Goal: Download file/media: Obtain a digital file from the website

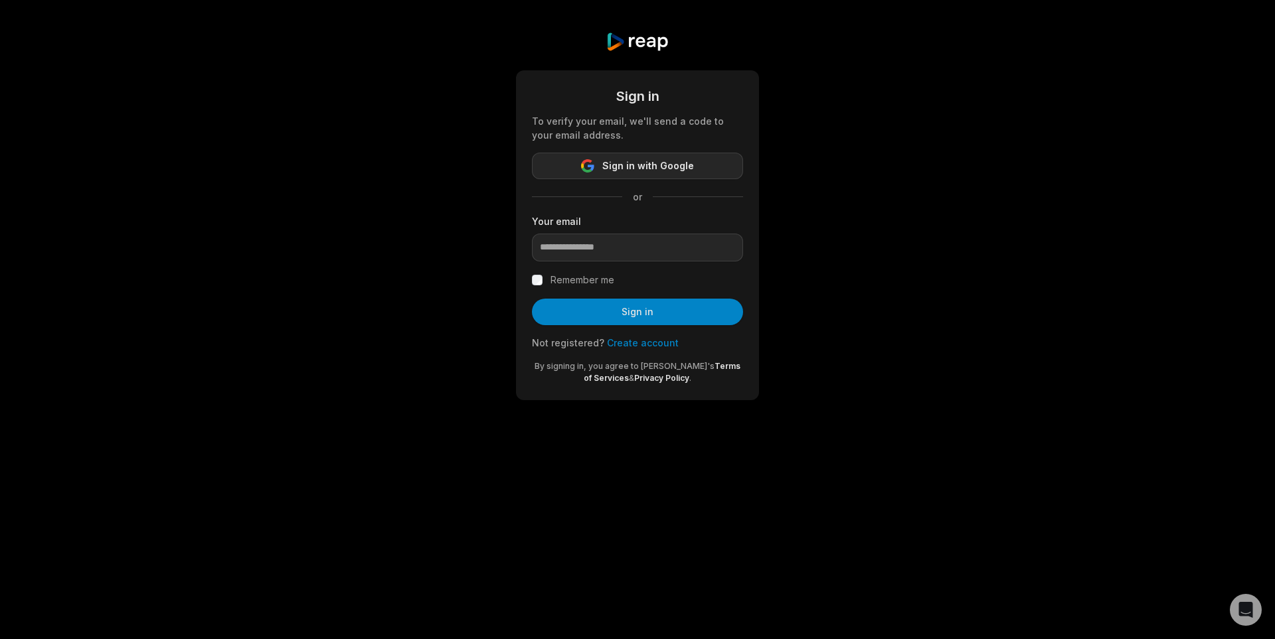
click at [685, 163] on span "Sign in with Google" at bounding box center [648, 166] width 92 height 16
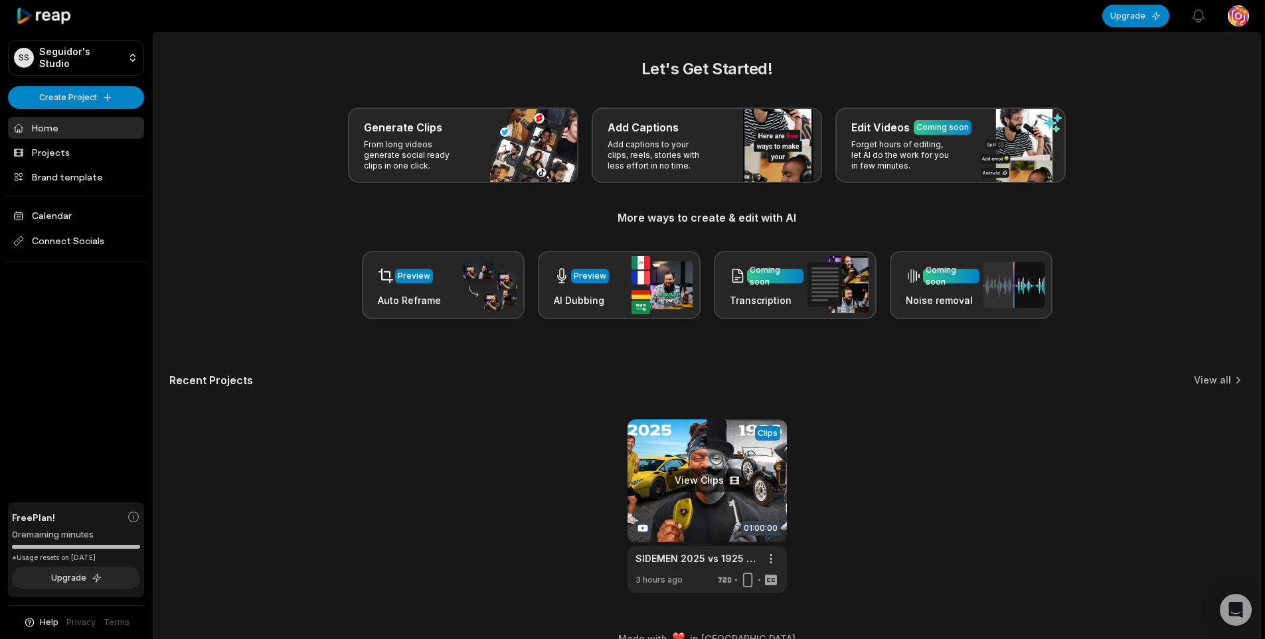
click at [705, 482] on link at bounding box center [706, 507] width 159 height 174
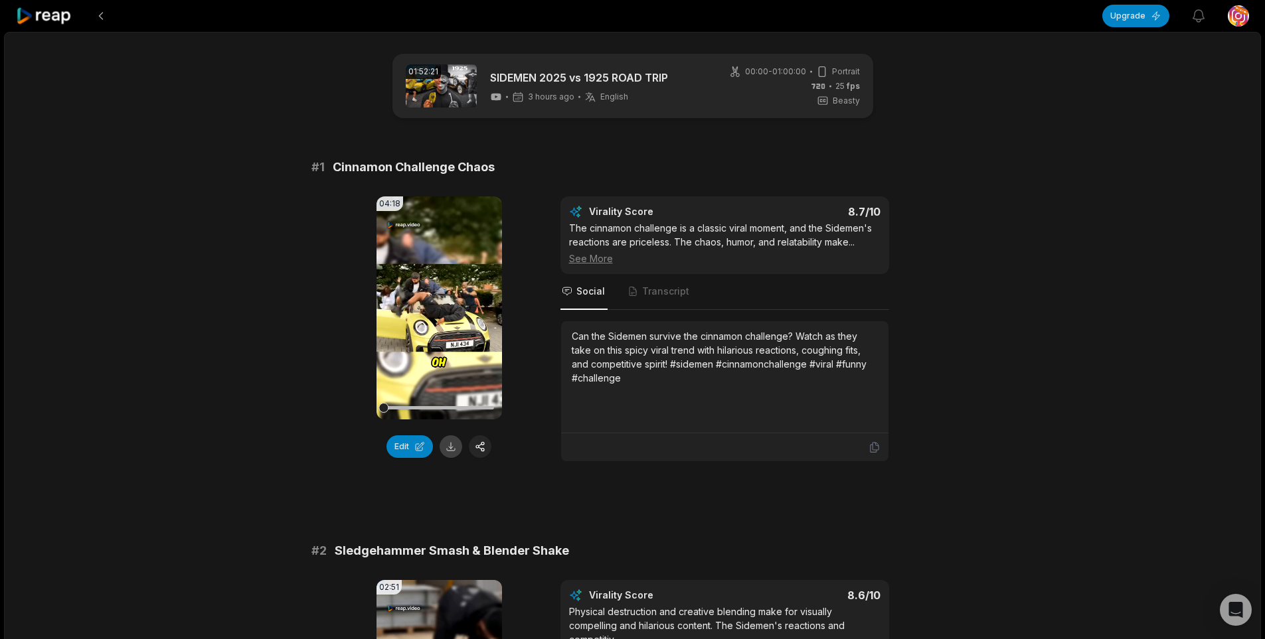
click at [454, 454] on button at bounding box center [451, 447] width 23 height 23
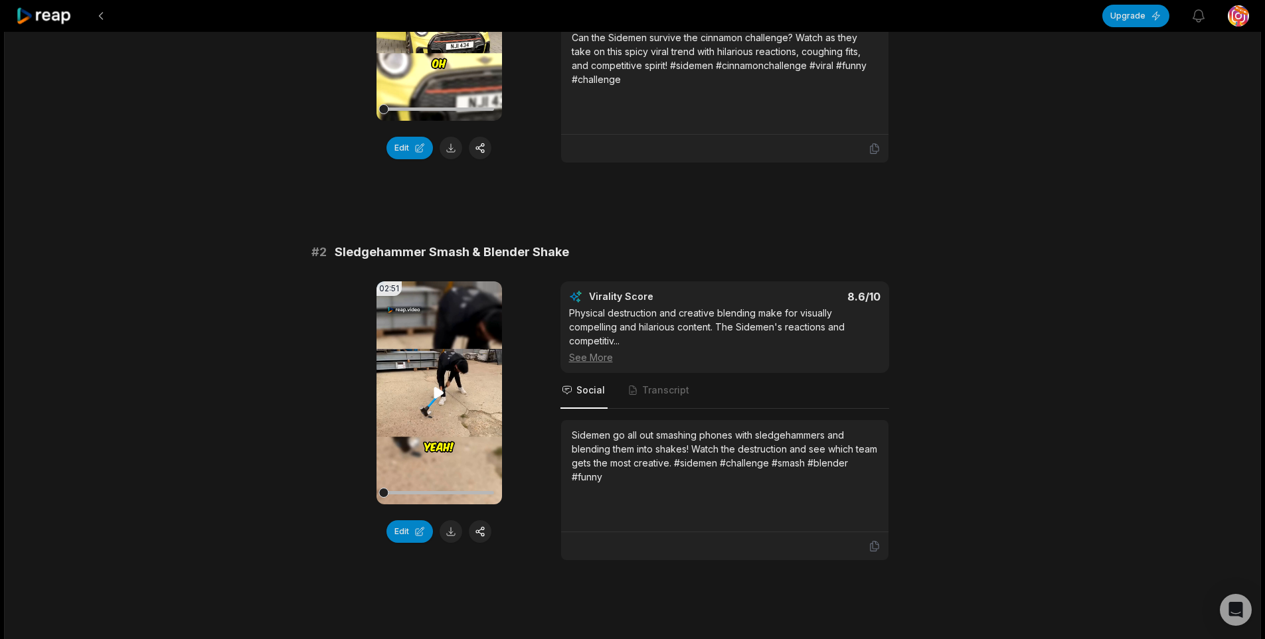
scroll to position [332, 0]
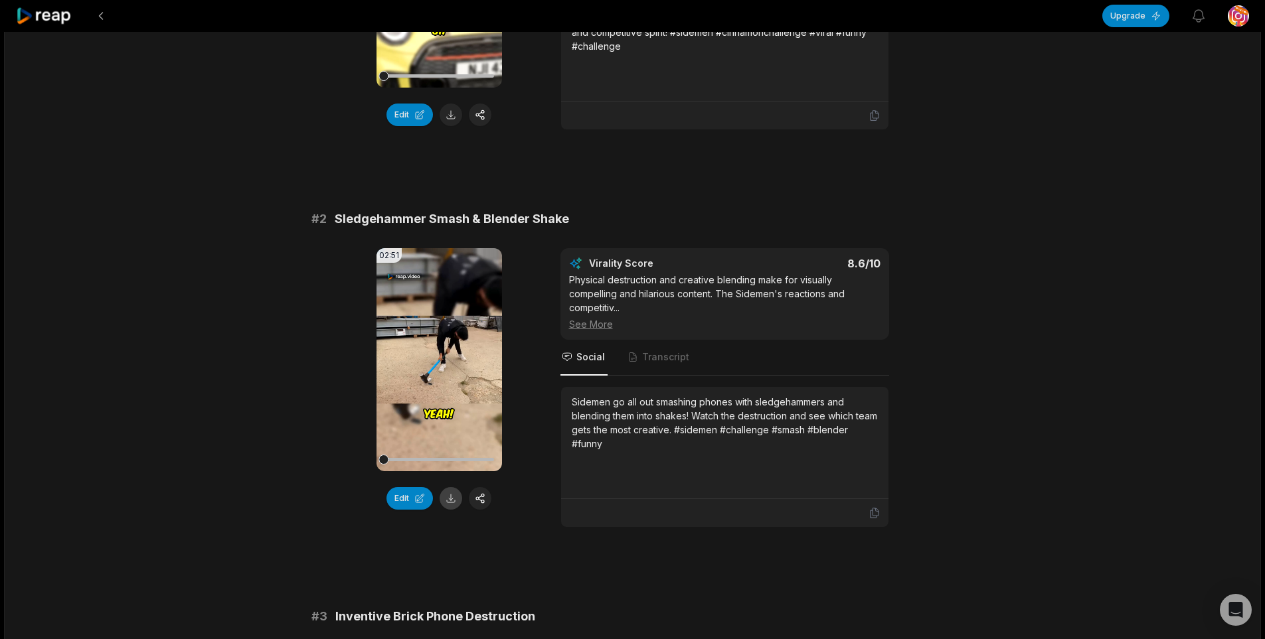
click at [442, 493] on button at bounding box center [451, 498] width 23 height 23
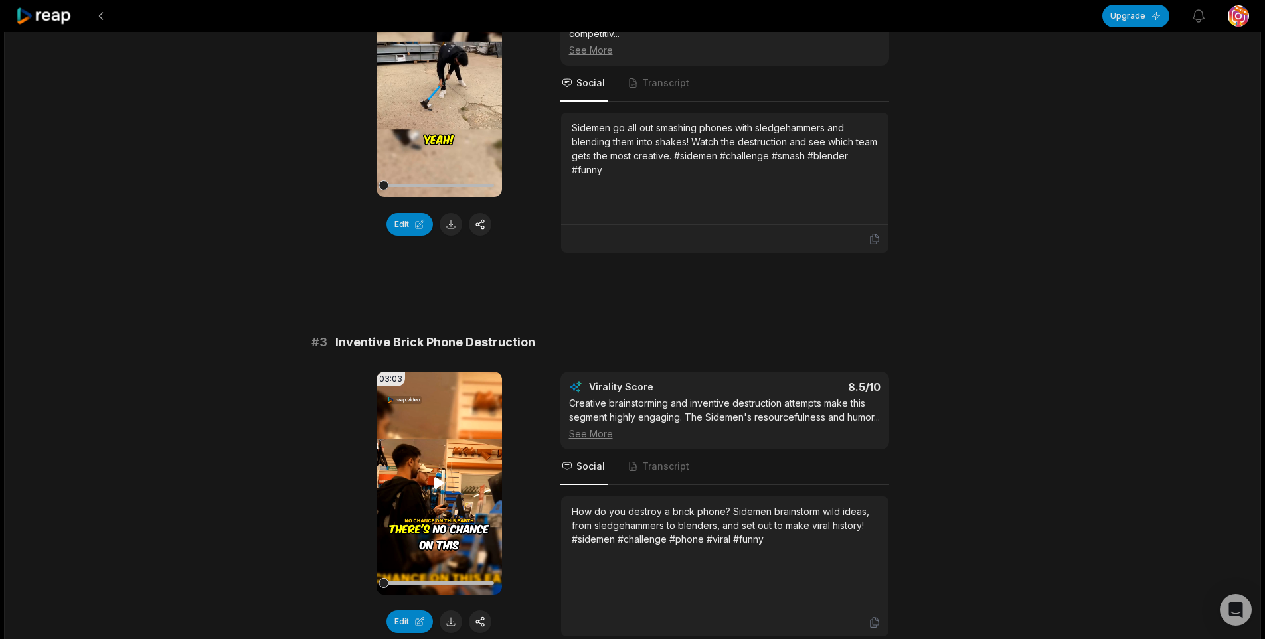
scroll to position [797, 0]
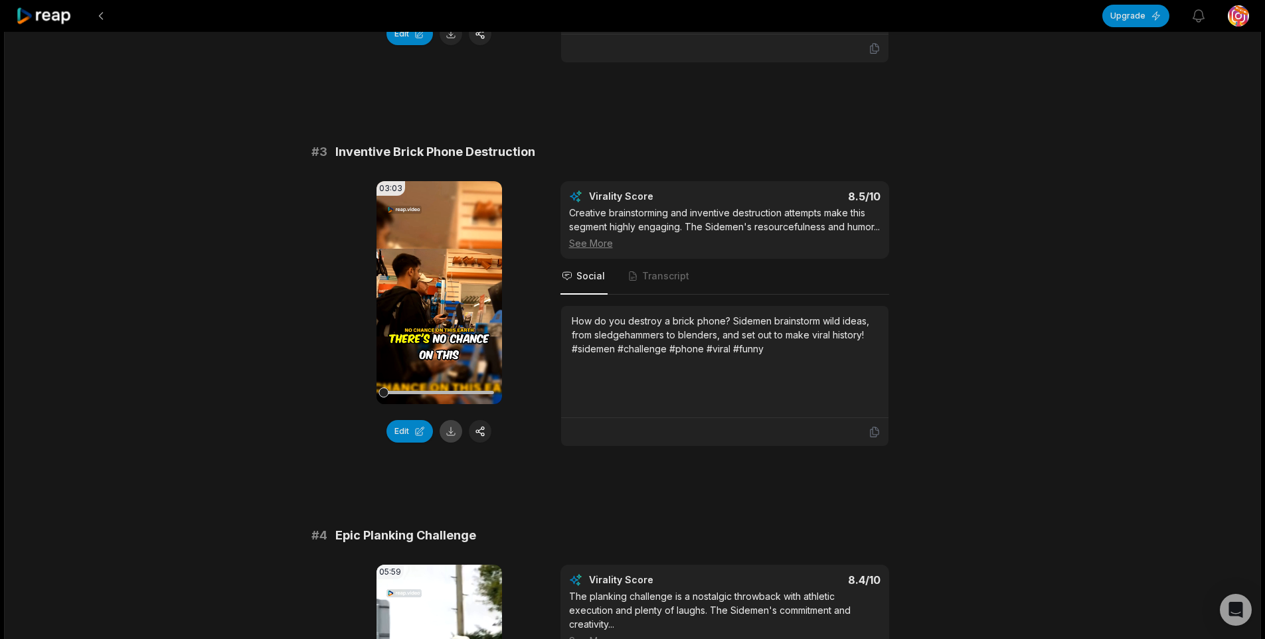
click at [454, 438] on button at bounding box center [451, 431] width 23 height 23
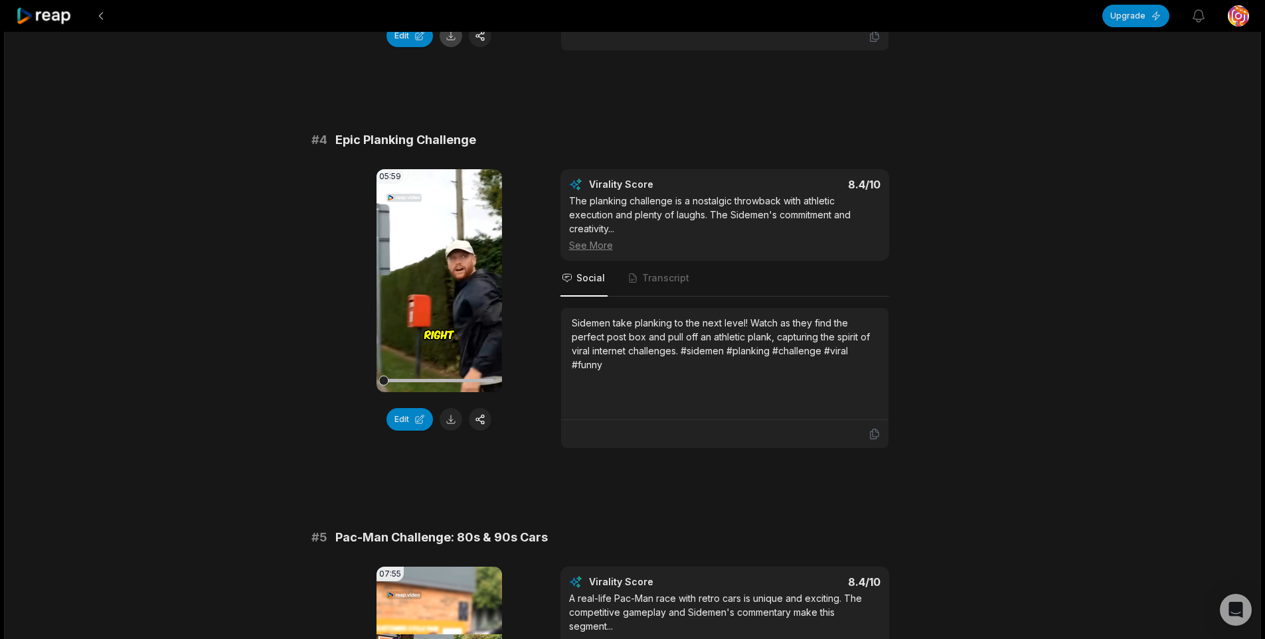
scroll to position [1195, 0]
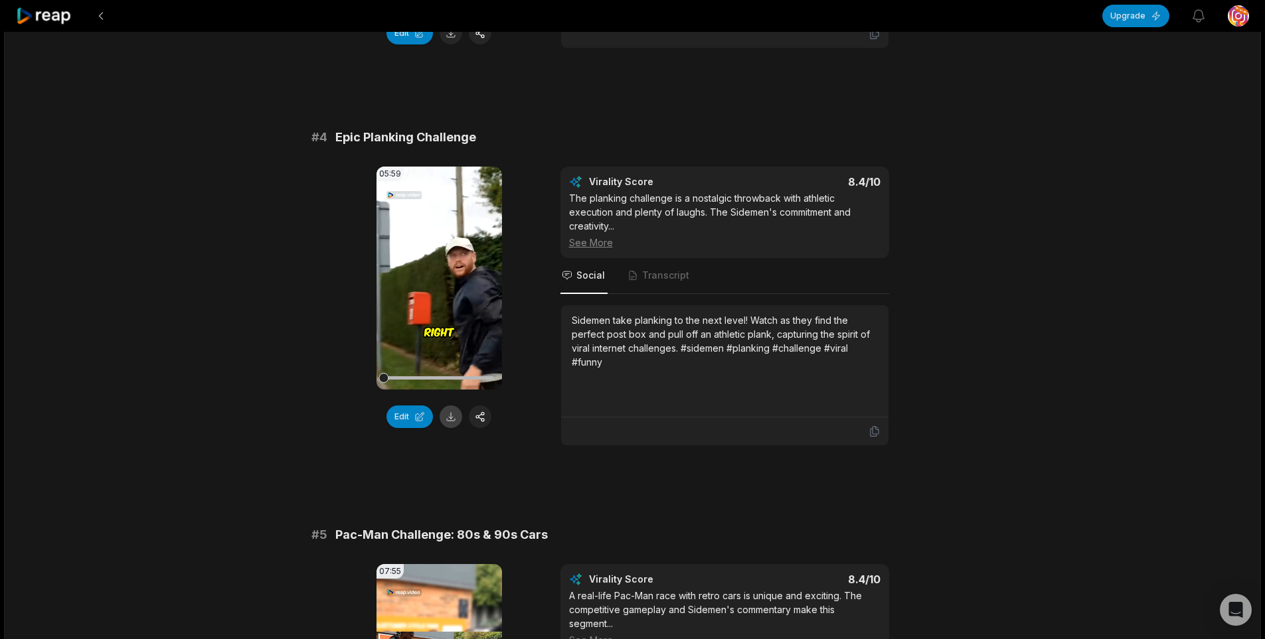
click at [456, 428] on button at bounding box center [451, 417] width 23 height 23
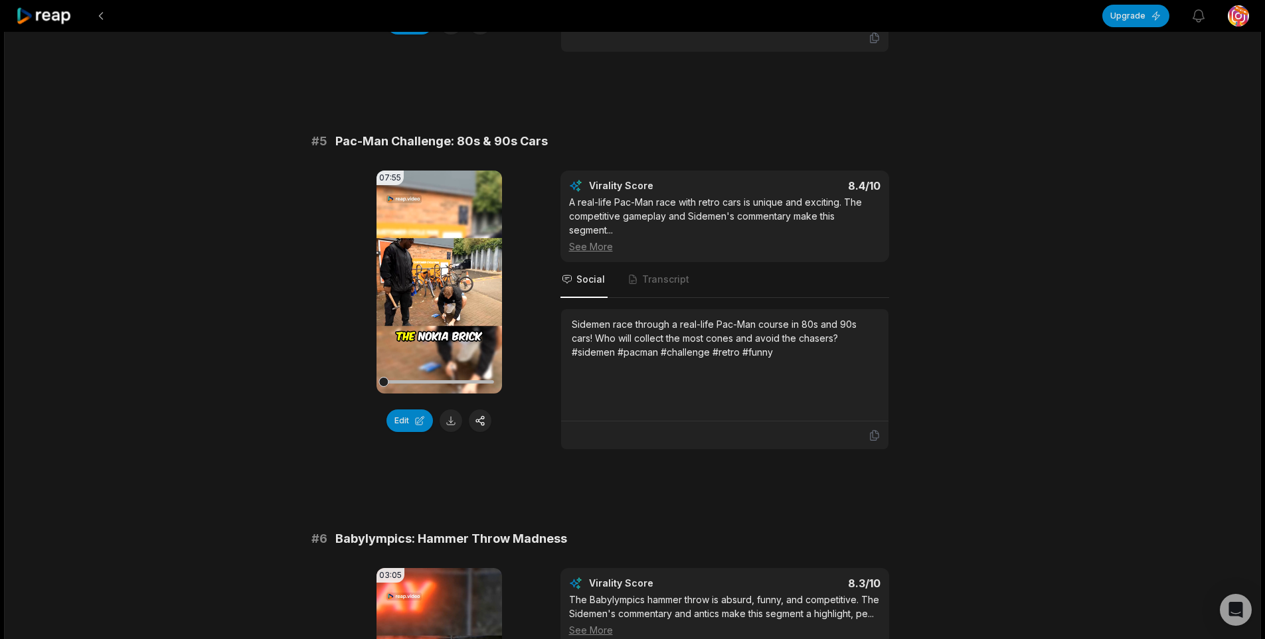
scroll to position [1594, 0]
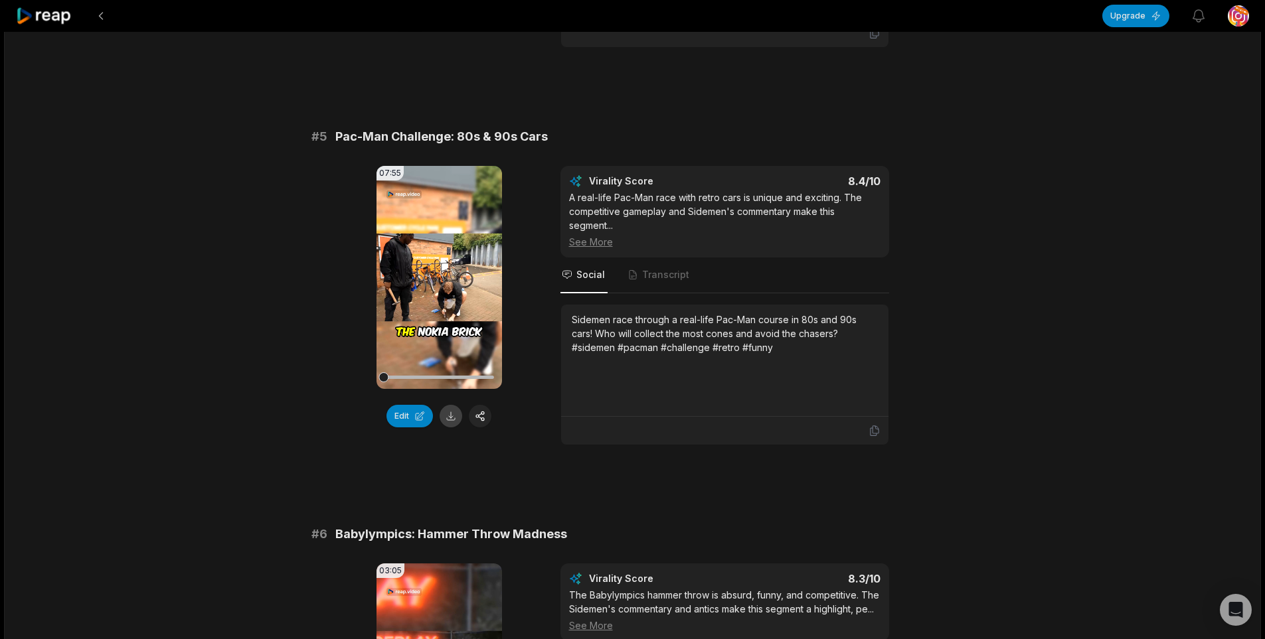
click at [448, 428] on button at bounding box center [451, 416] width 23 height 23
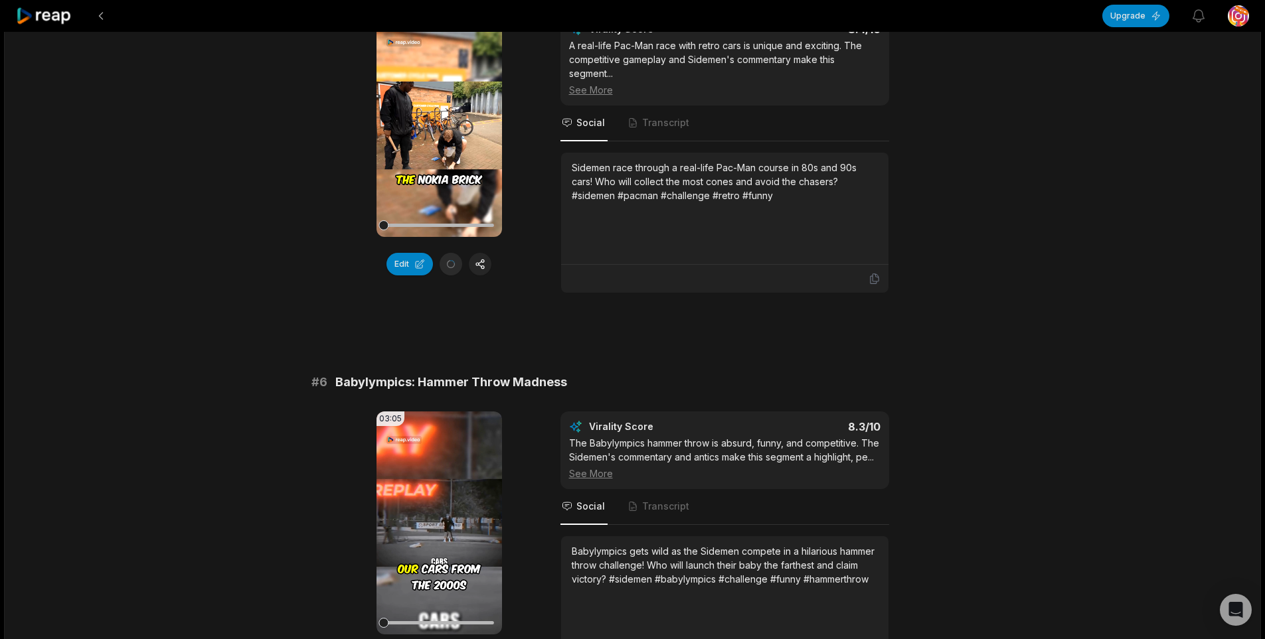
scroll to position [1992, 0]
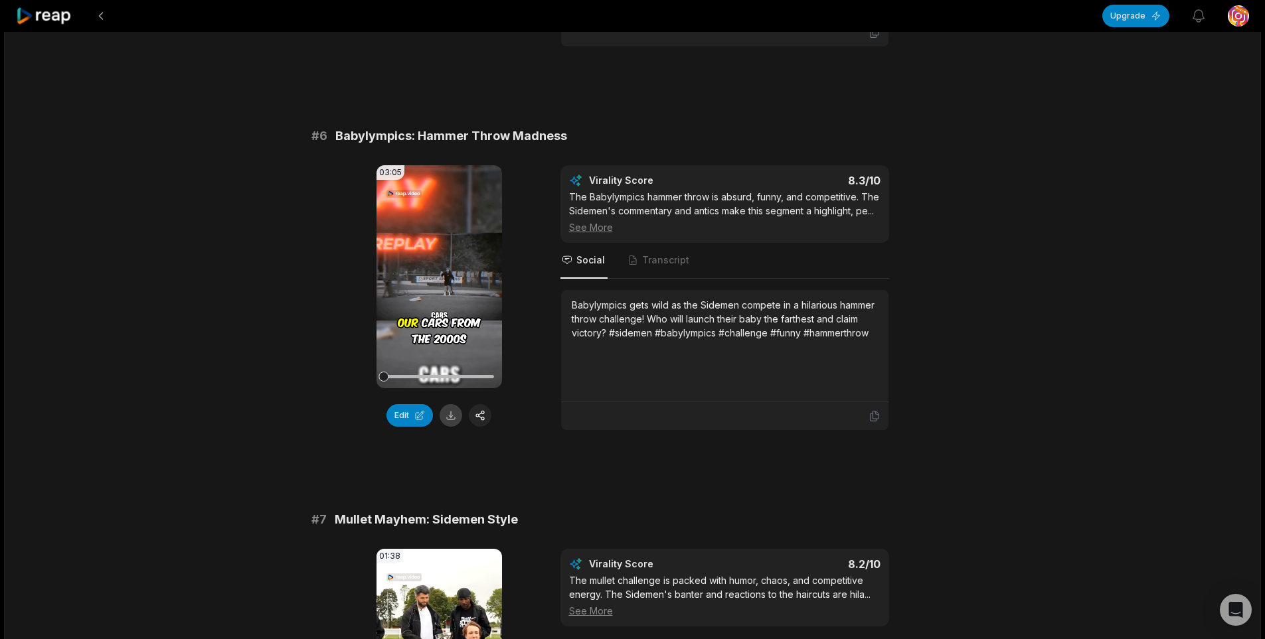
click at [448, 427] on button at bounding box center [451, 415] width 23 height 23
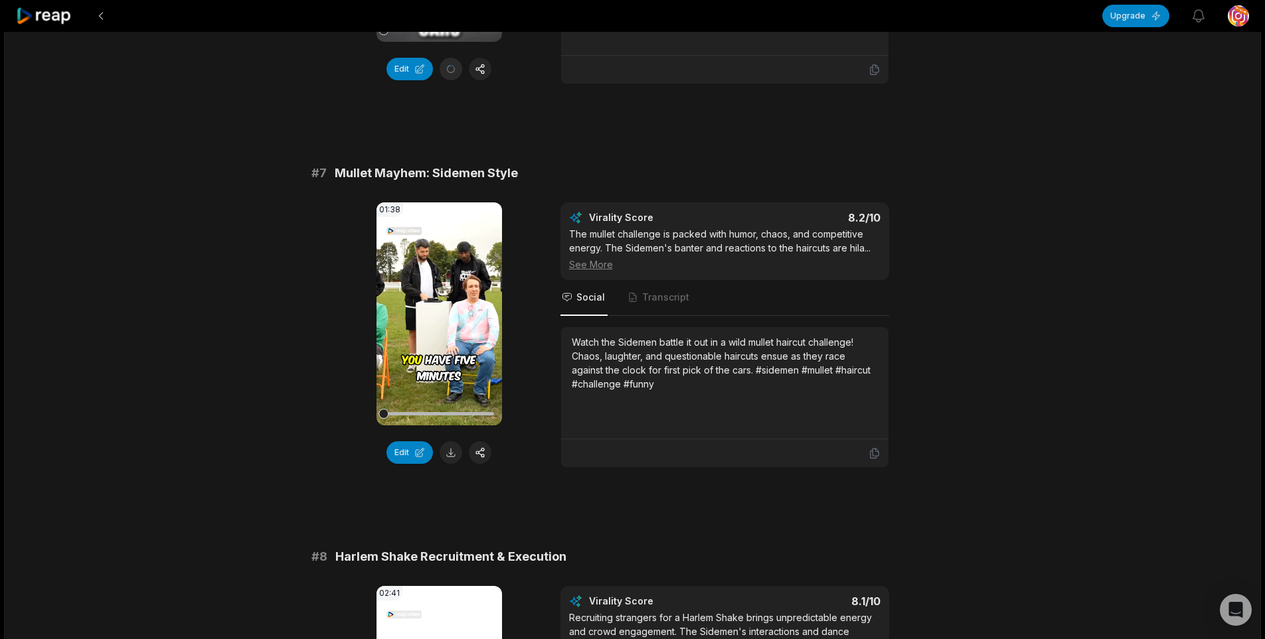
scroll to position [2390, 0]
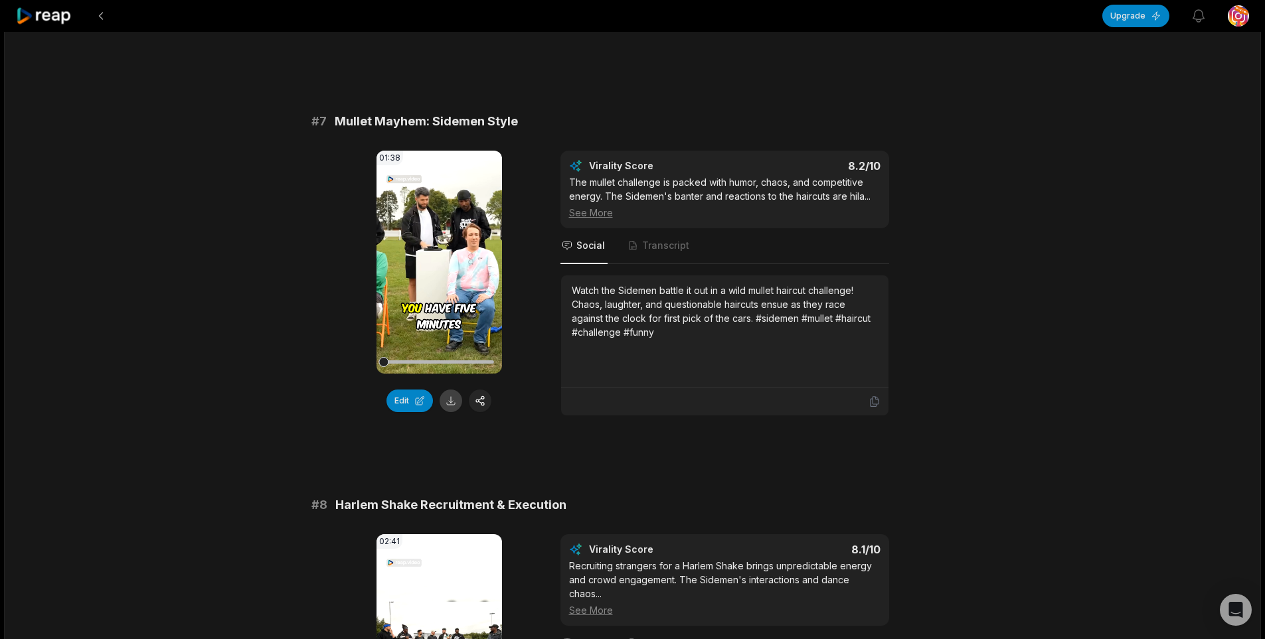
click at [448, 412] on button at bounding box center [451, 401] width 23 height 23
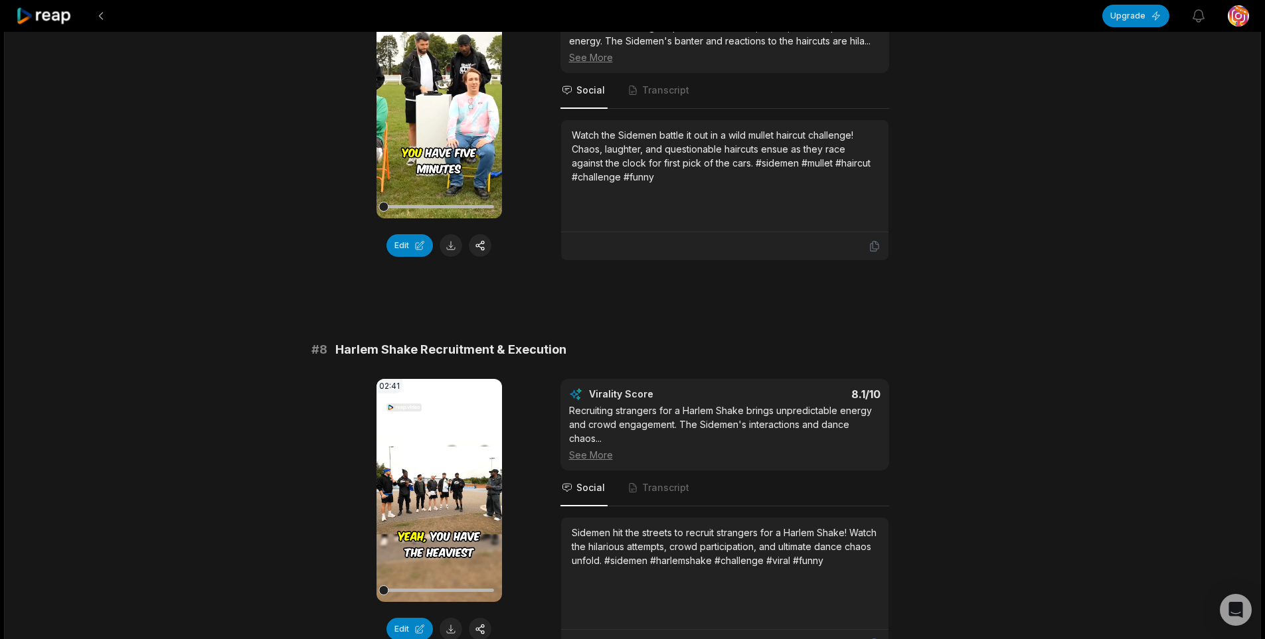
scroll to position [2722, 0]
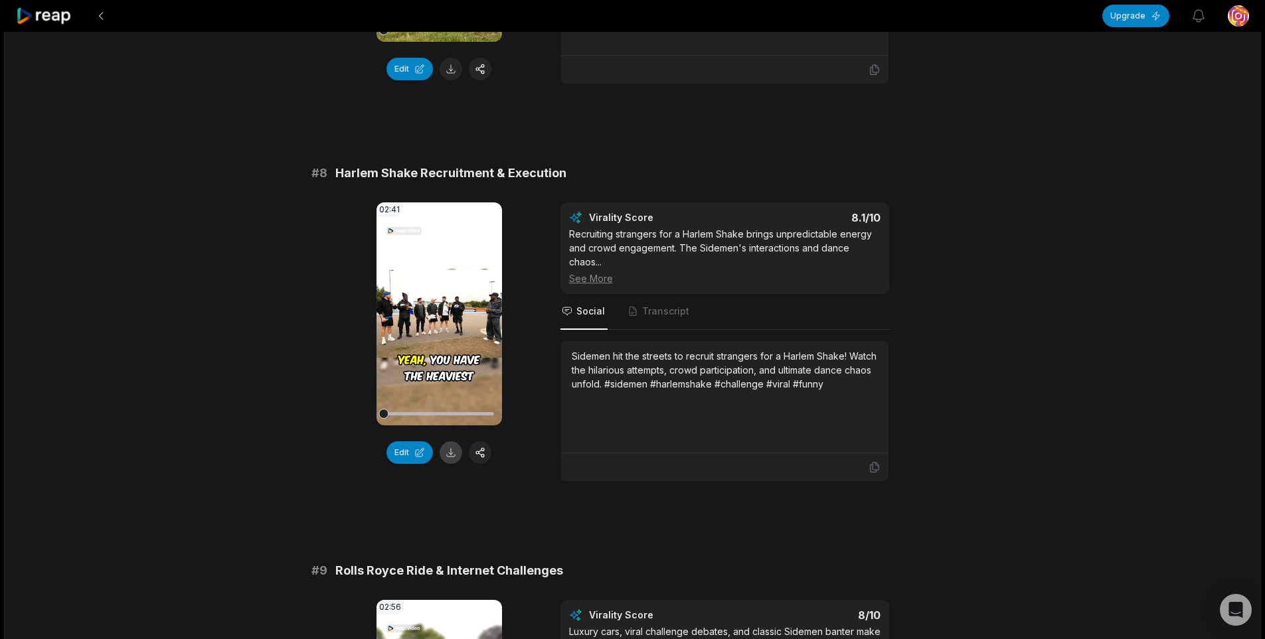
click at [447, 464] on button at bounding box center [451, 453] width 23 height 23
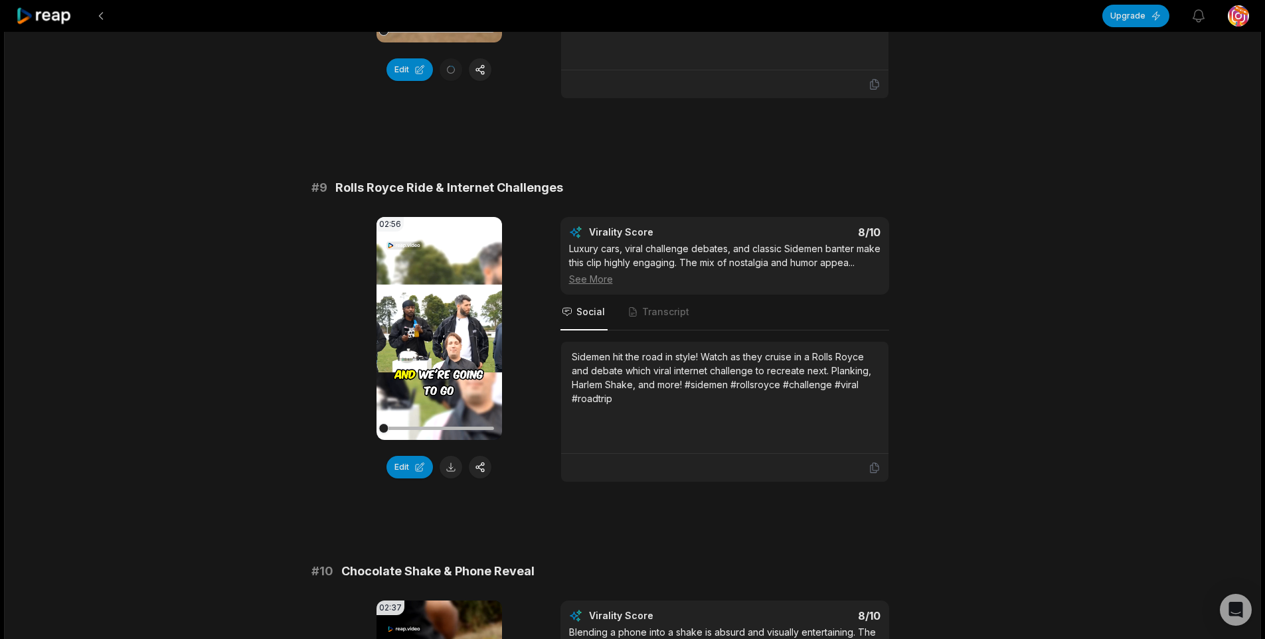
scroll to position [3121, 0]
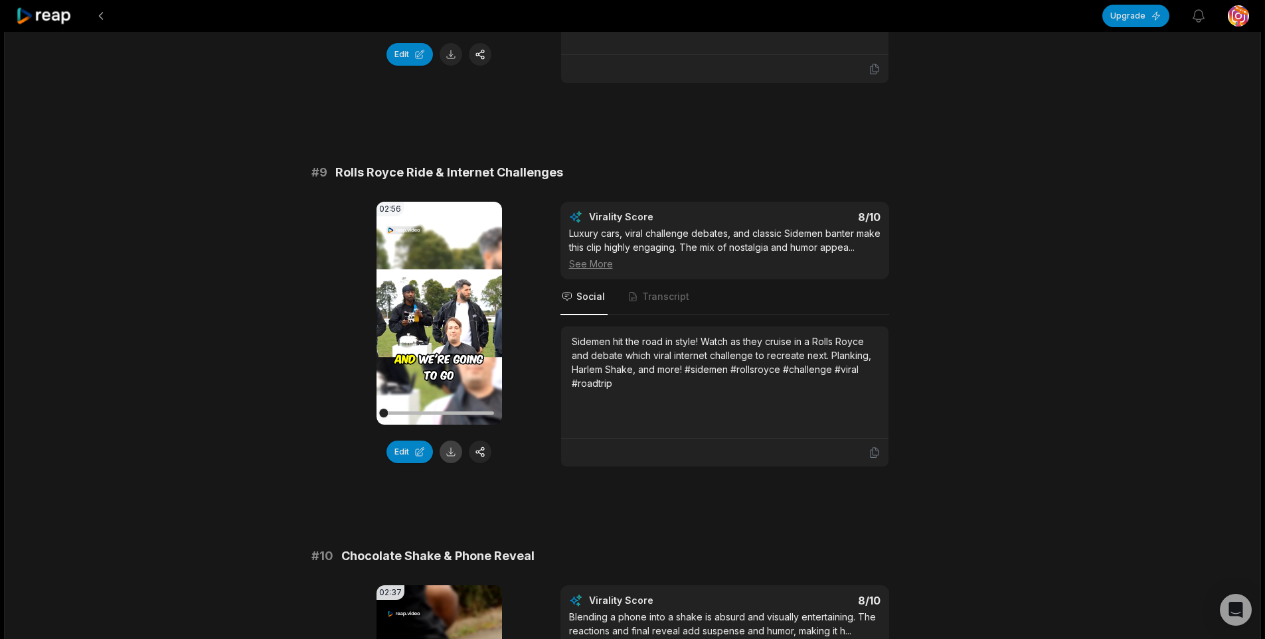
click at [449, 463] on button at bounding box center [451, 452] width 23 height 23
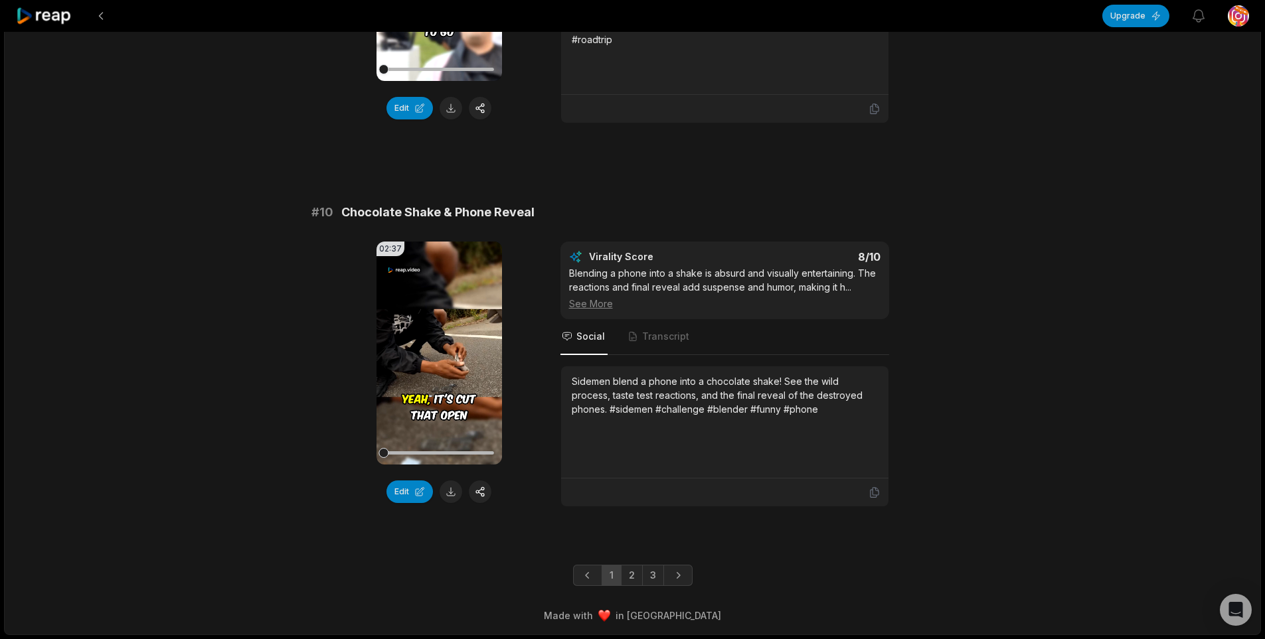
scroll to position [3507, 0]
click at [444, 492] on button at bounding box center [451, 492] width 23 height 23
click at [626, 583] on link "2" at bounding box center [632, 575] width 22 height 21
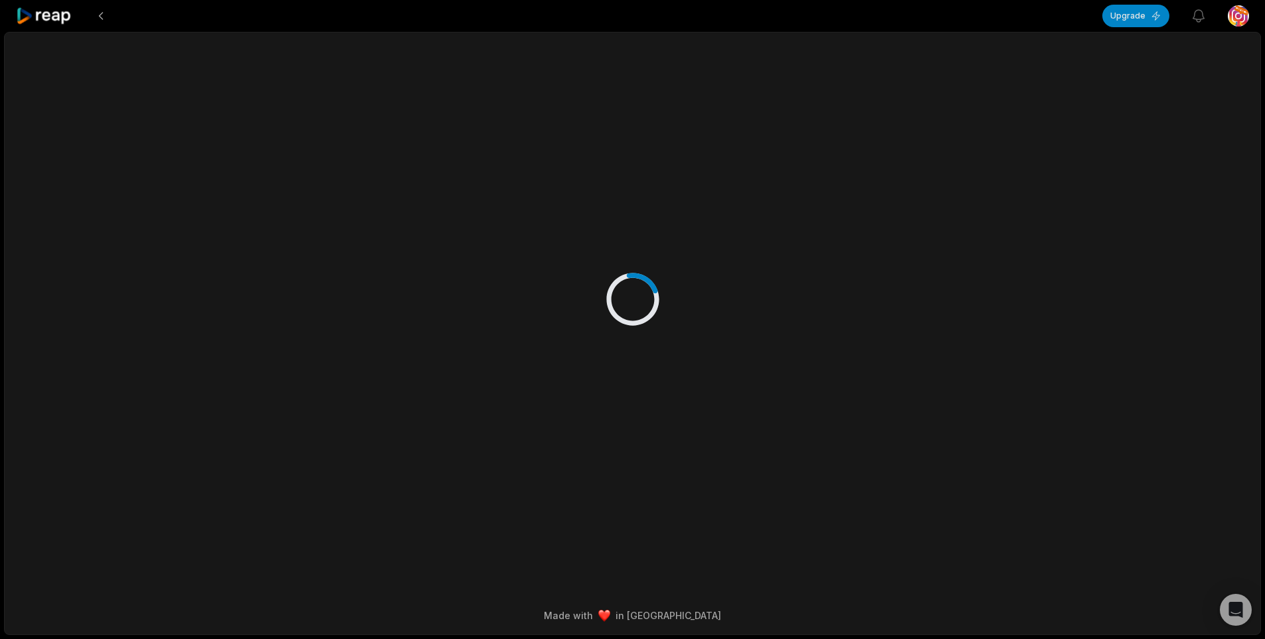
scroll to position [0, 0]
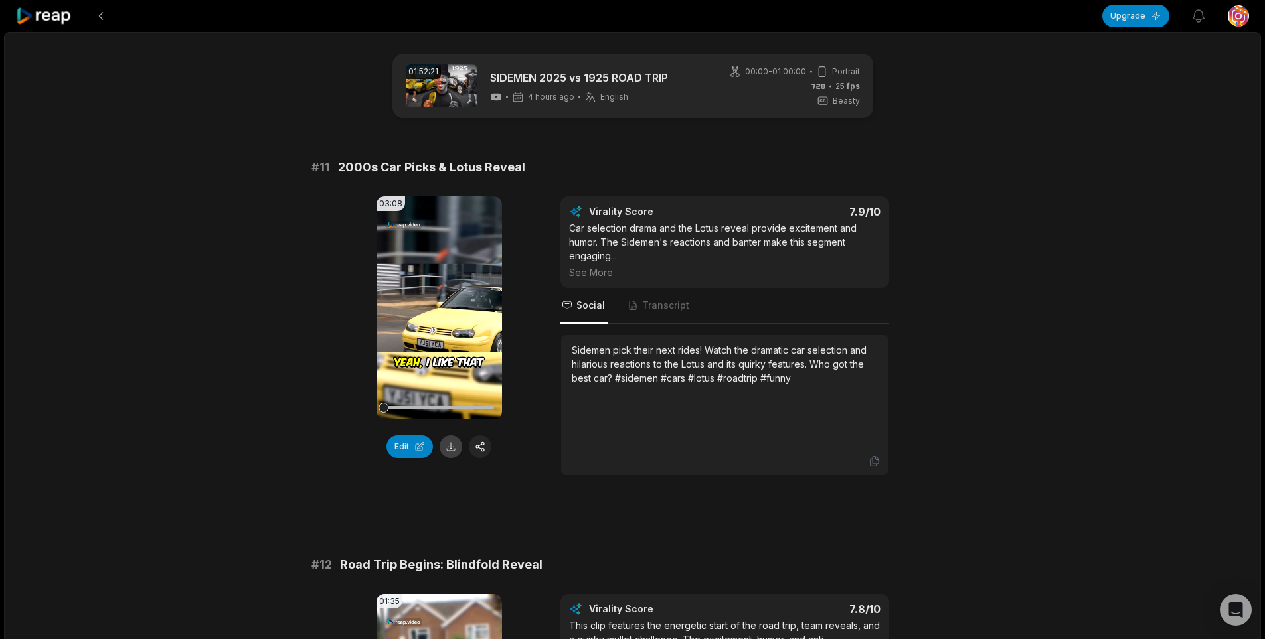
click at [447, 456] on button at bounding box center [451, 447] width 23 height 23
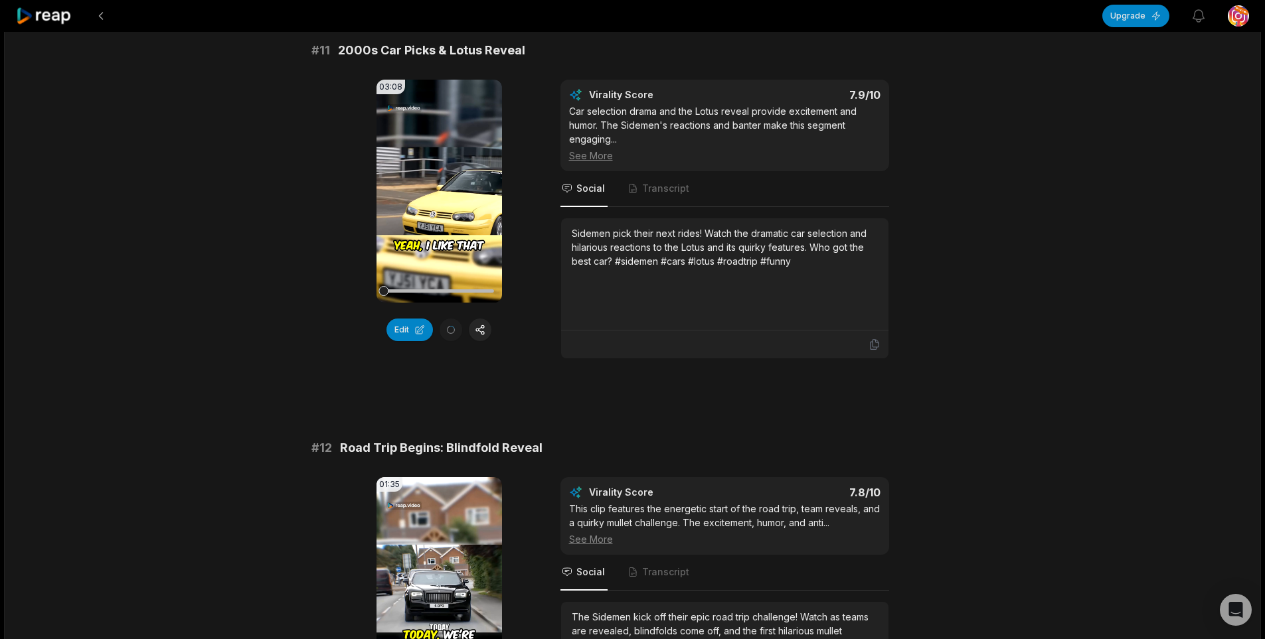
scroll to position [398, 0]
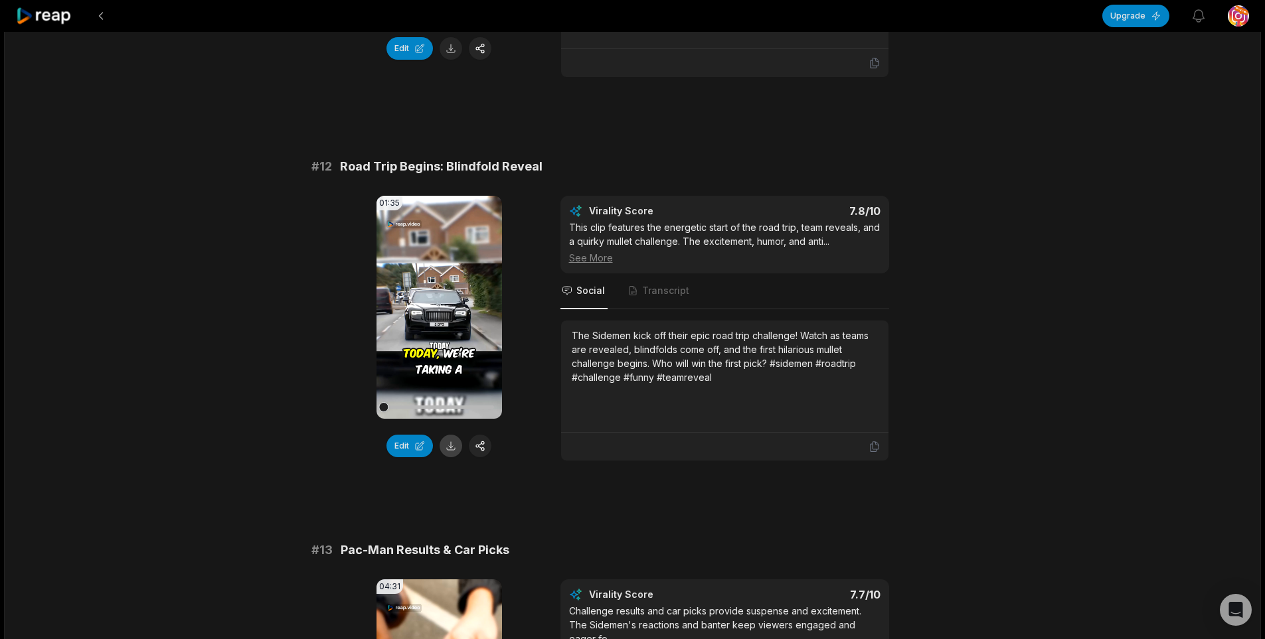
click at [446, 456] on button at bounding box center [451, 446] width 23 height 23
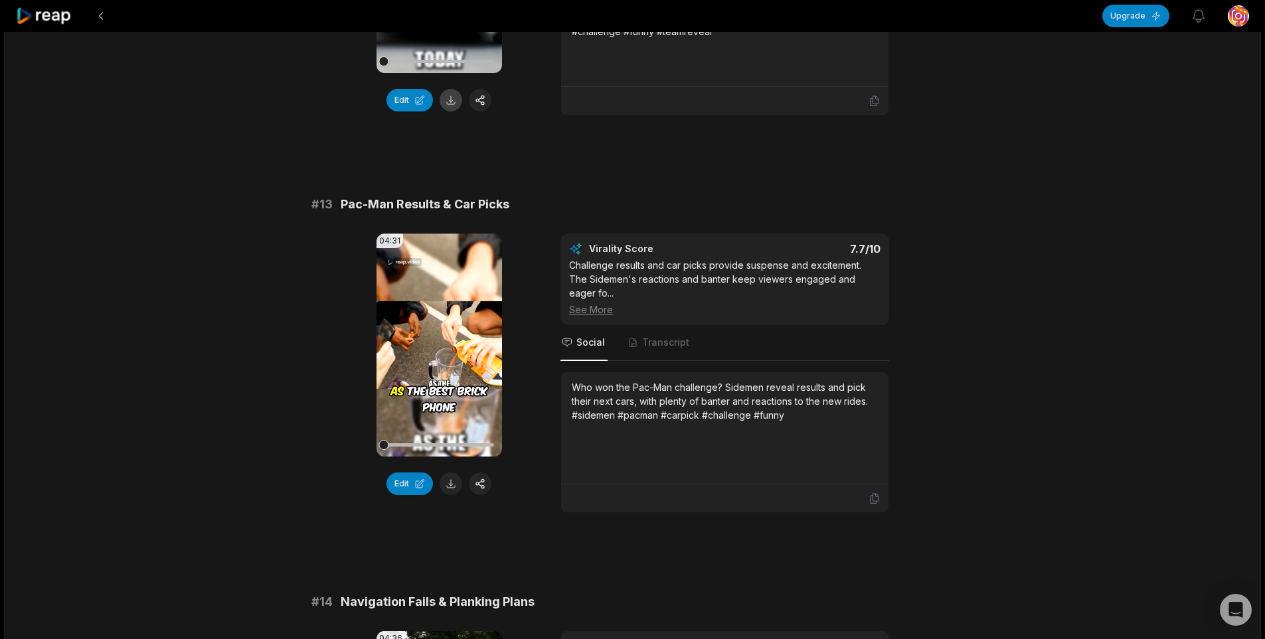
scroll to position [797, 0]
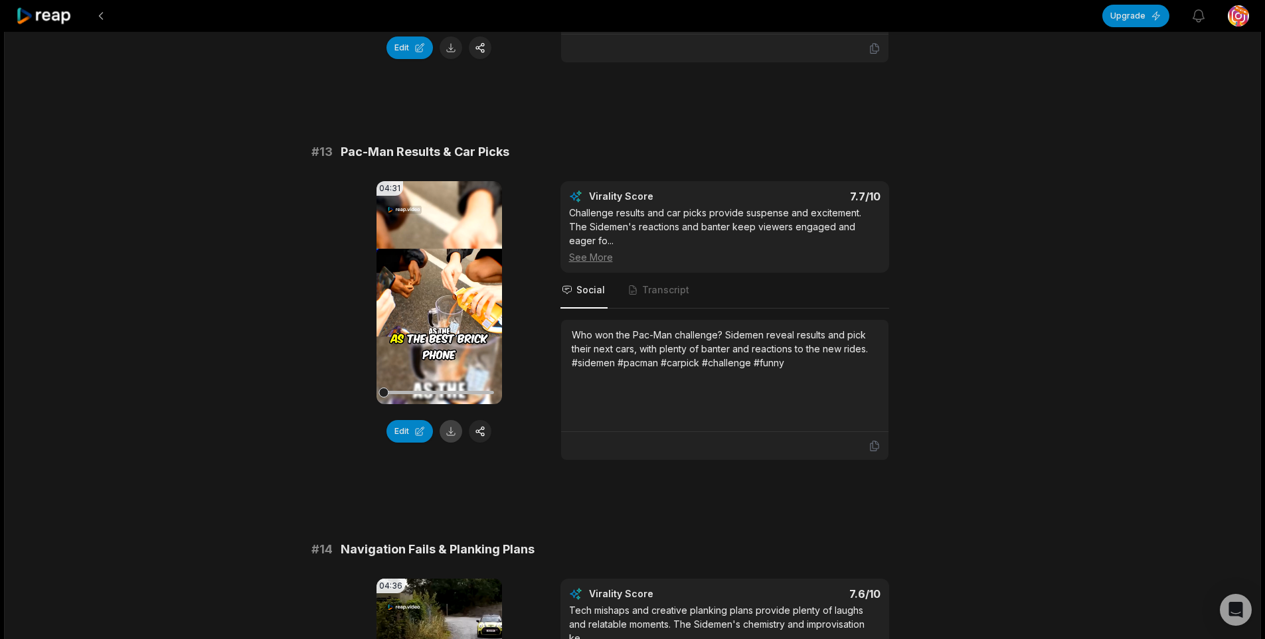
click at [450, 439] on button at bounding box center [451, 431] width 23 height 23
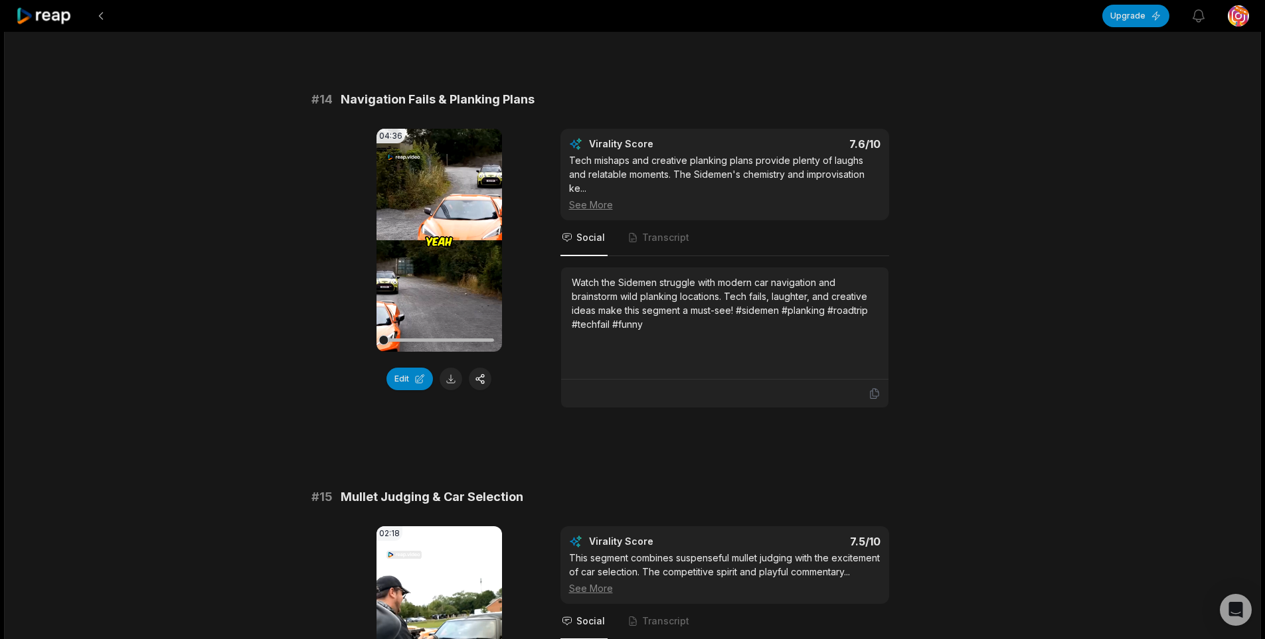
scroll to position [1262, 0]
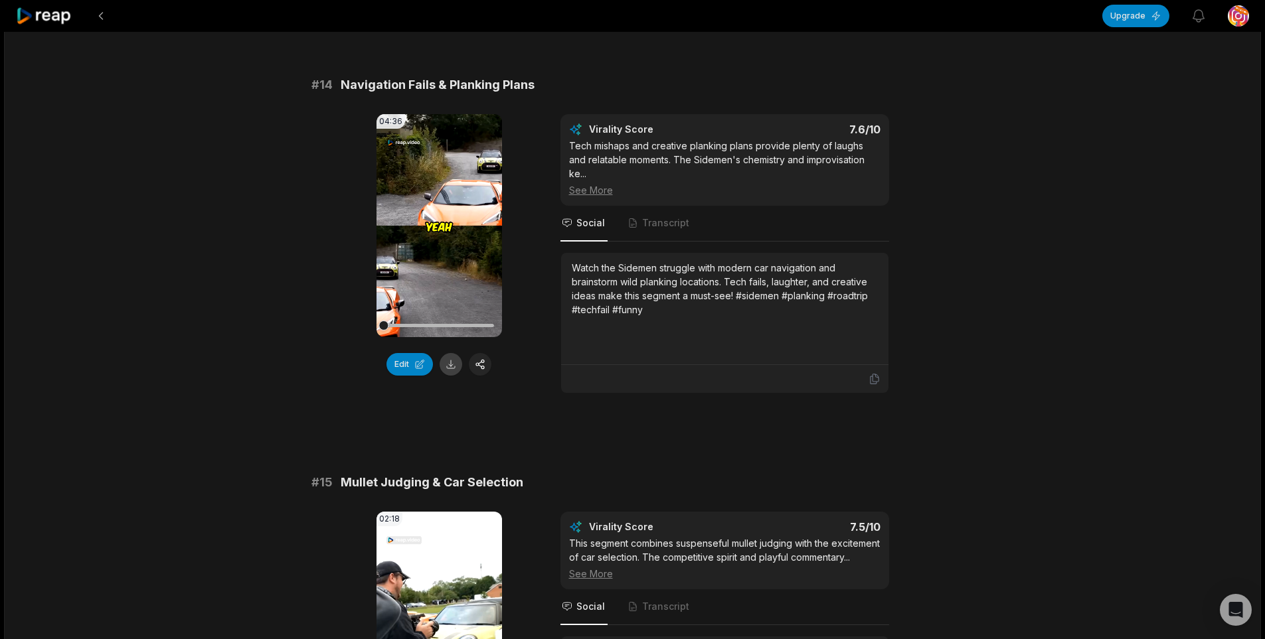
click at [449, 353] on button at bounding box center [451, 364] width 23 height 23
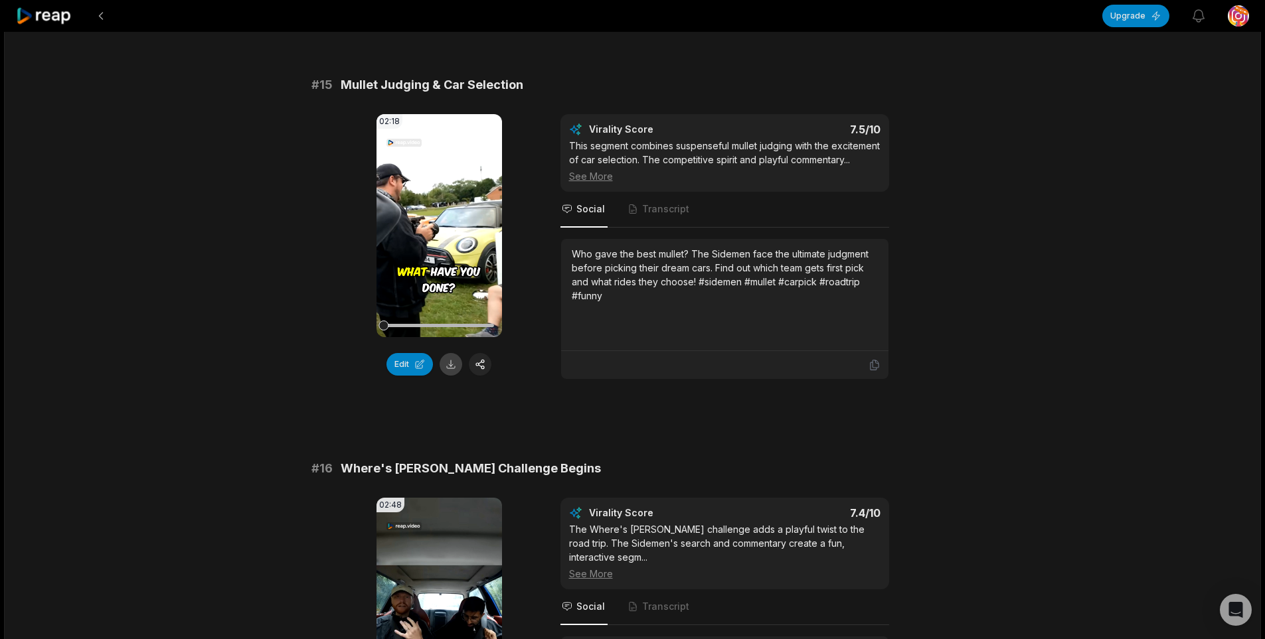
scroll to position [1660, 0]
click at [453, 353] on button at bounding box center [451, 364] width 23 height 23
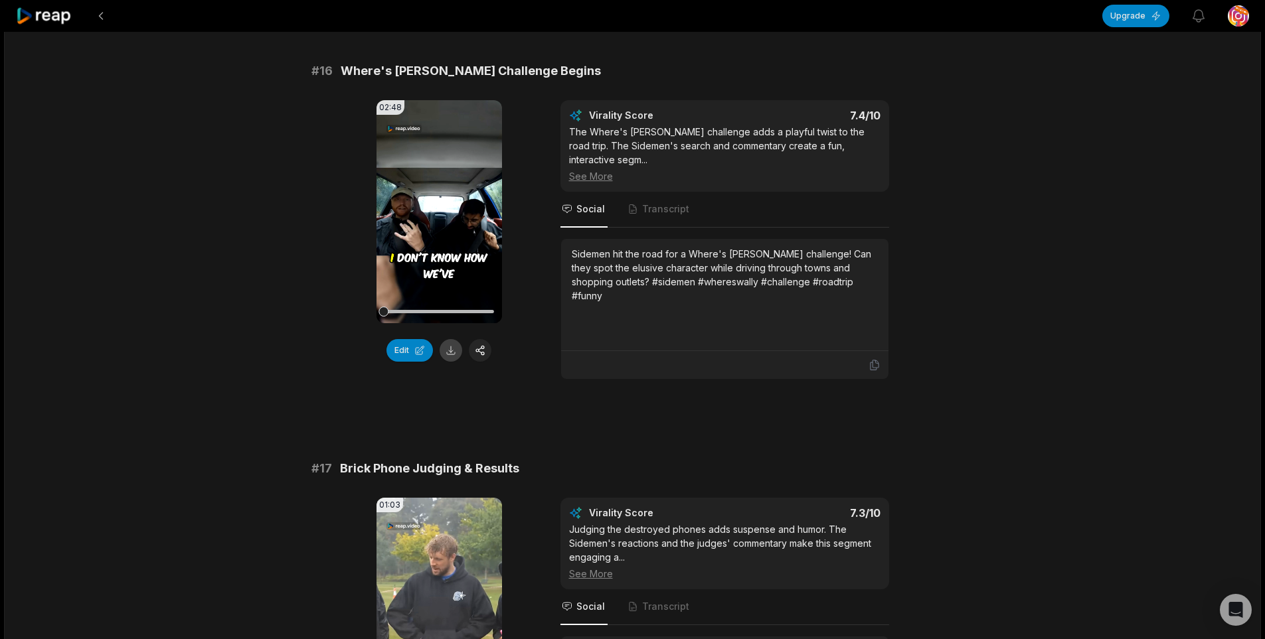
scroll to position [2058, 0]
click at [453, 341] on button at bounding box center [451, 349] width 23 height 23
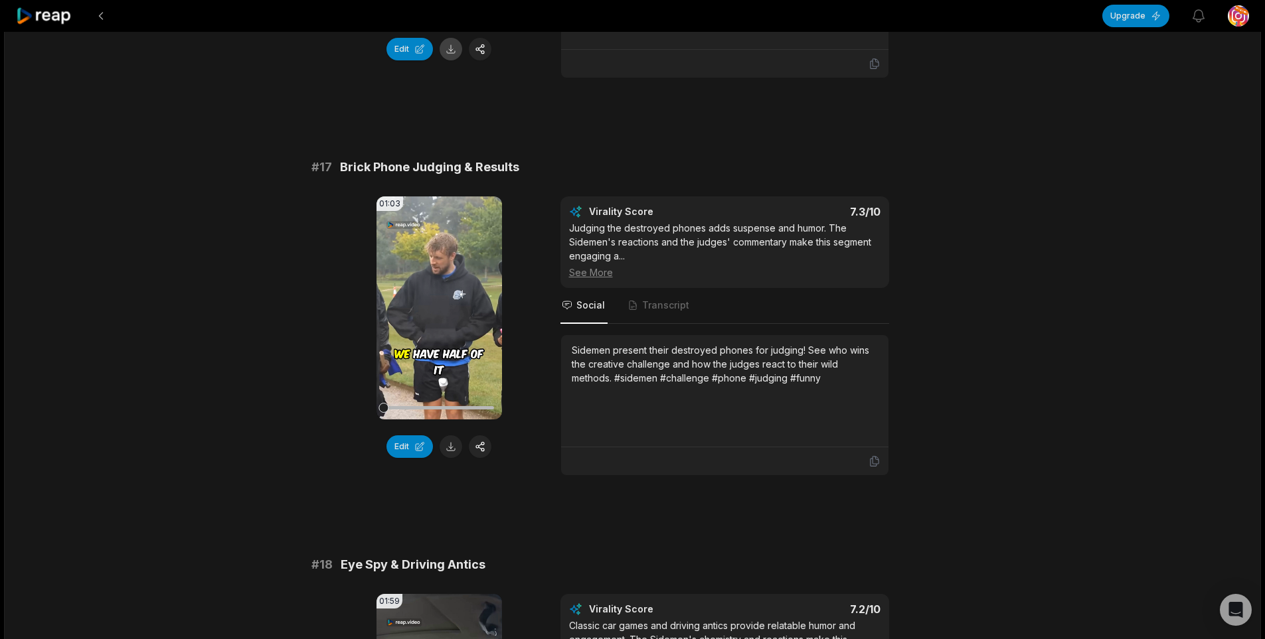
scroll to position [2390, 0]
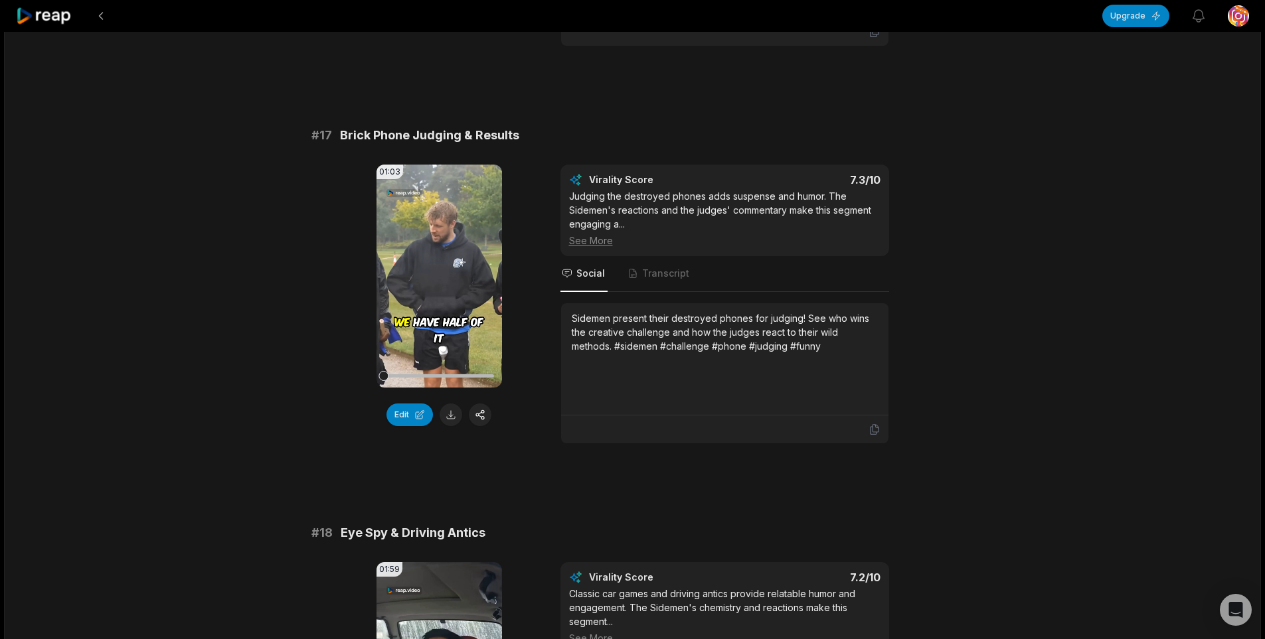
click at [448, 404] on button at bounding box center [451, 415] width 23 height 23
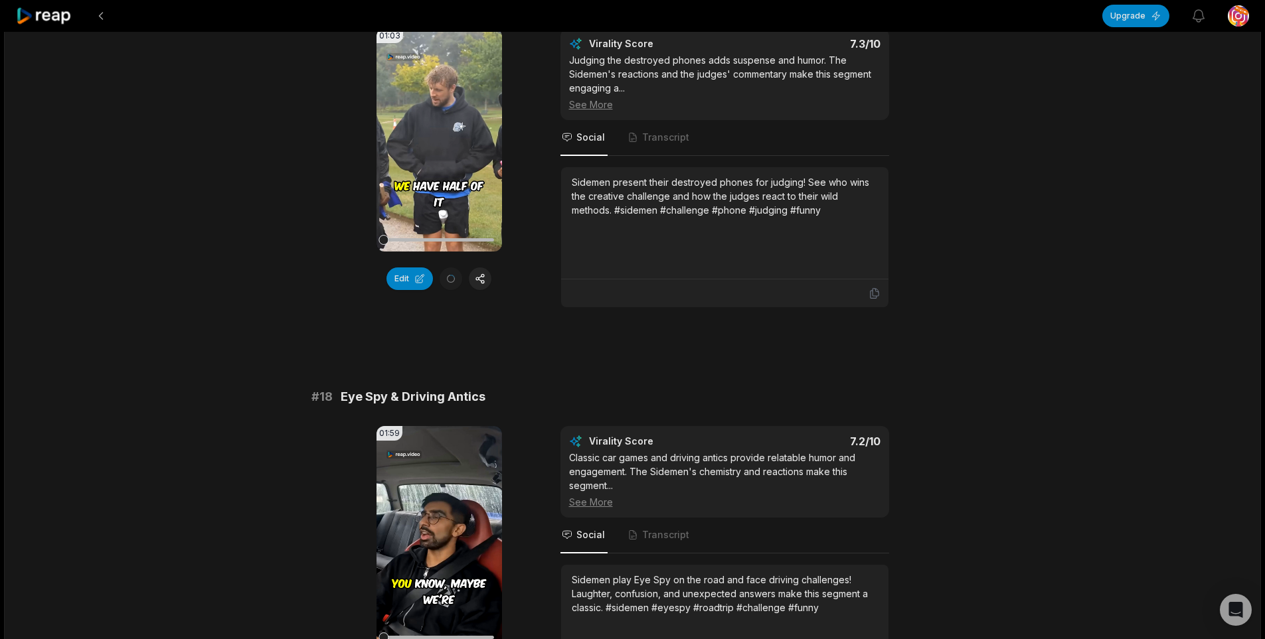
scroll to position [2656, 0]
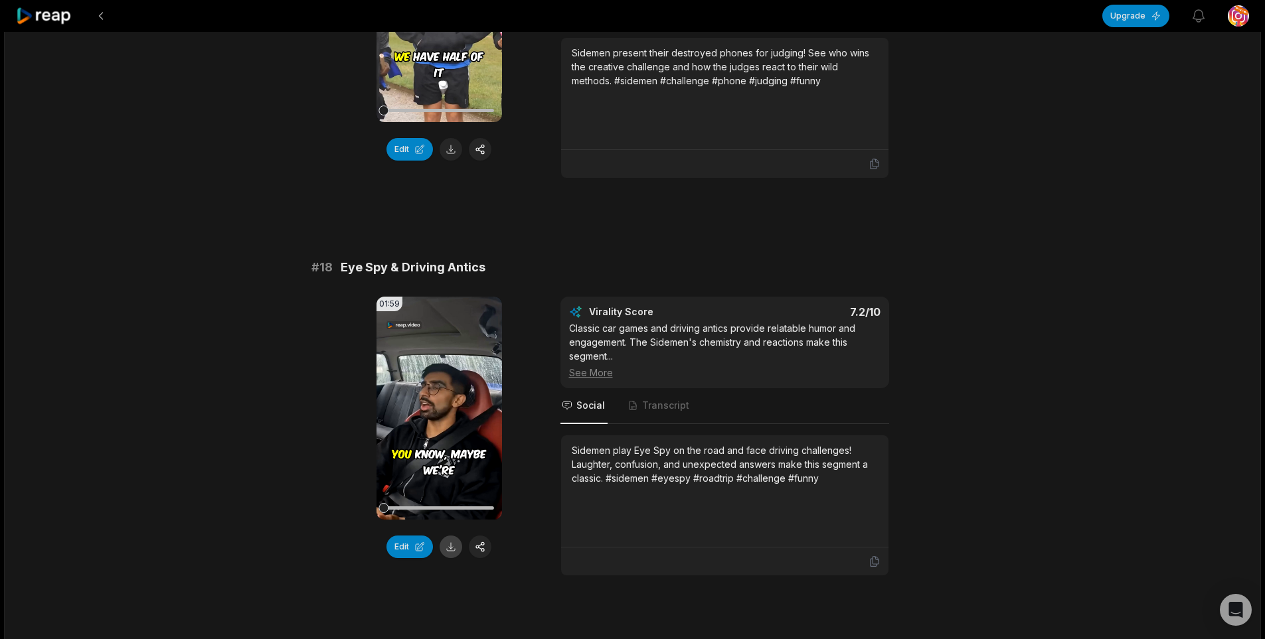
click at [446, 536] on button at bounding box center [451, 547] width 23 height 23
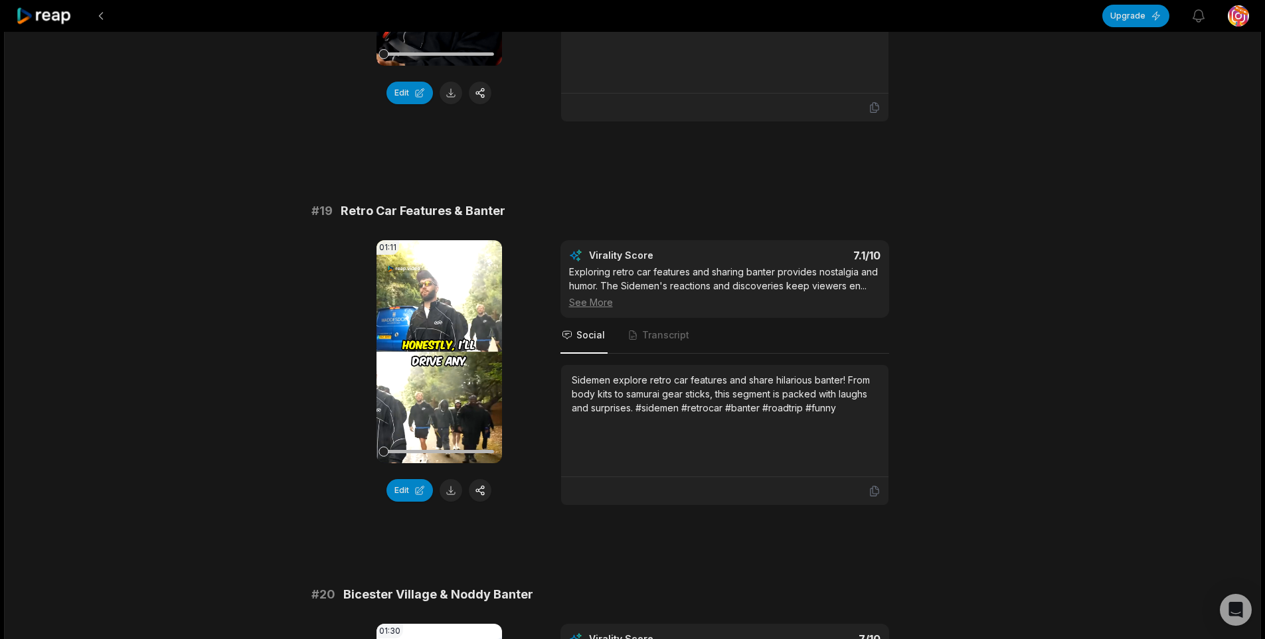
scroll to position [3121, 0]
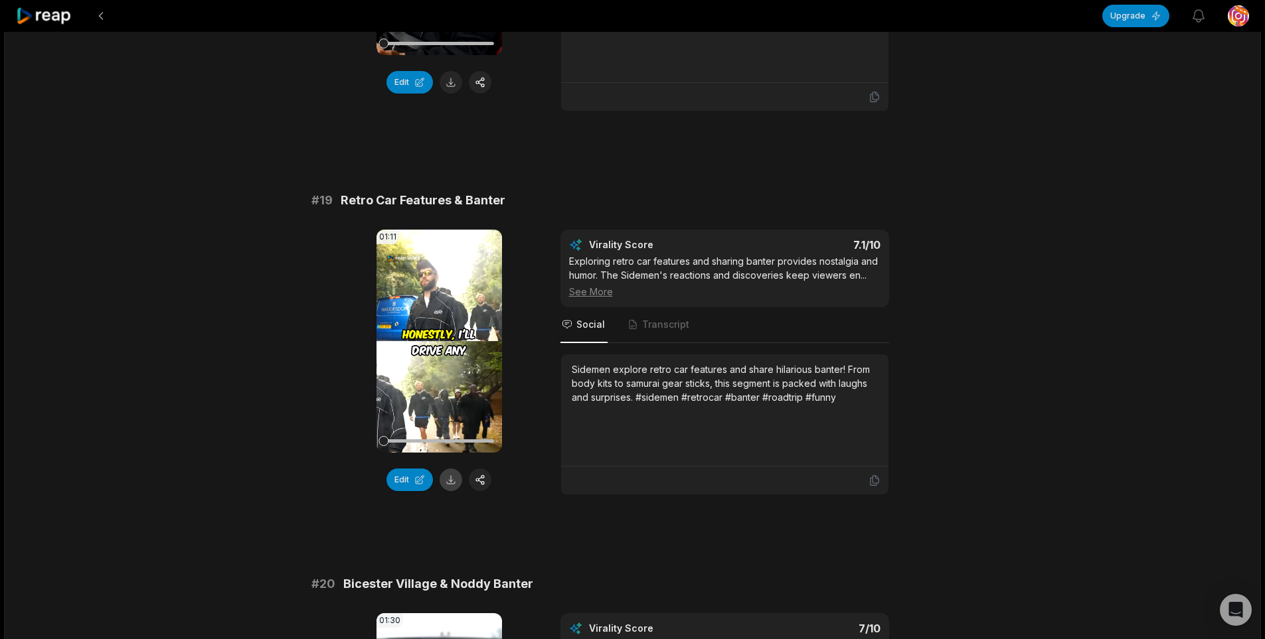
click at [451, 469] on button at bounding box center [451, 480] width 23 height 23
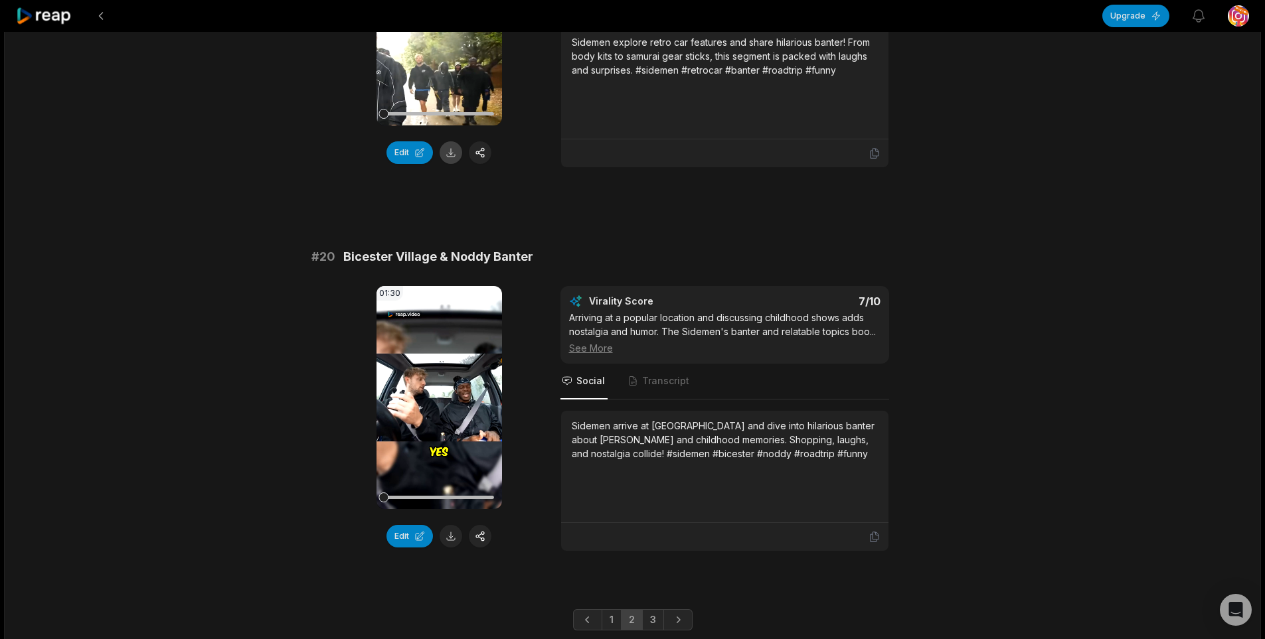
scroll to position [3453, 0]
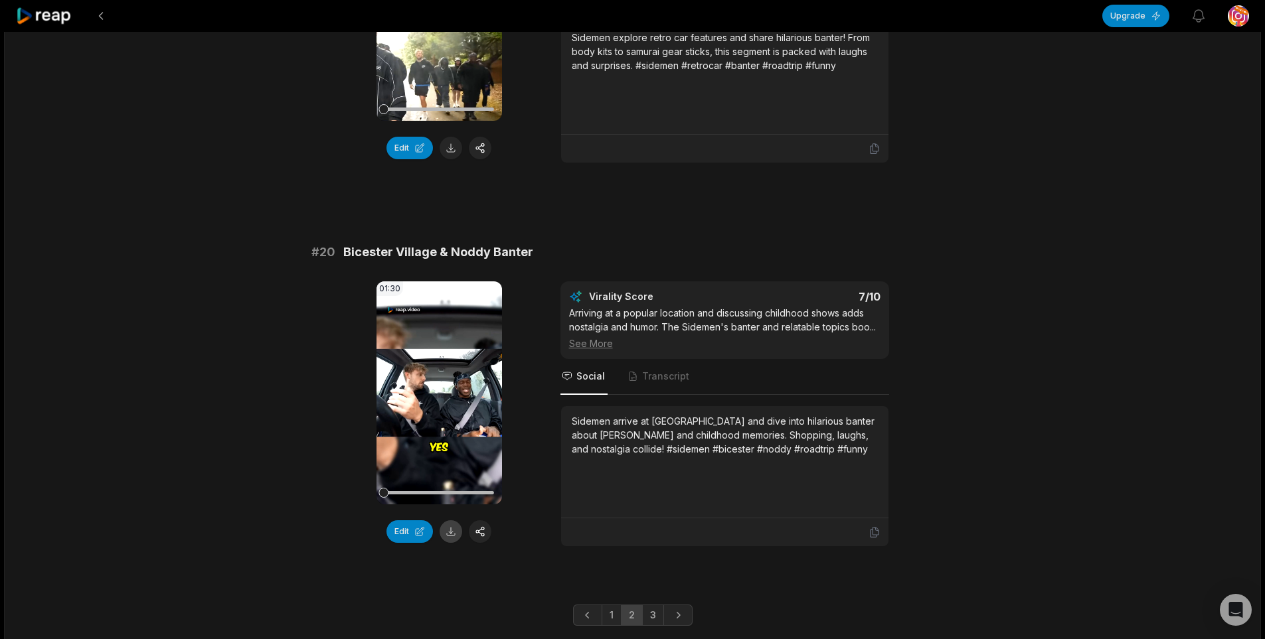
click at [454, 521] on button at bounding box center [451, 532] width 23 height 23
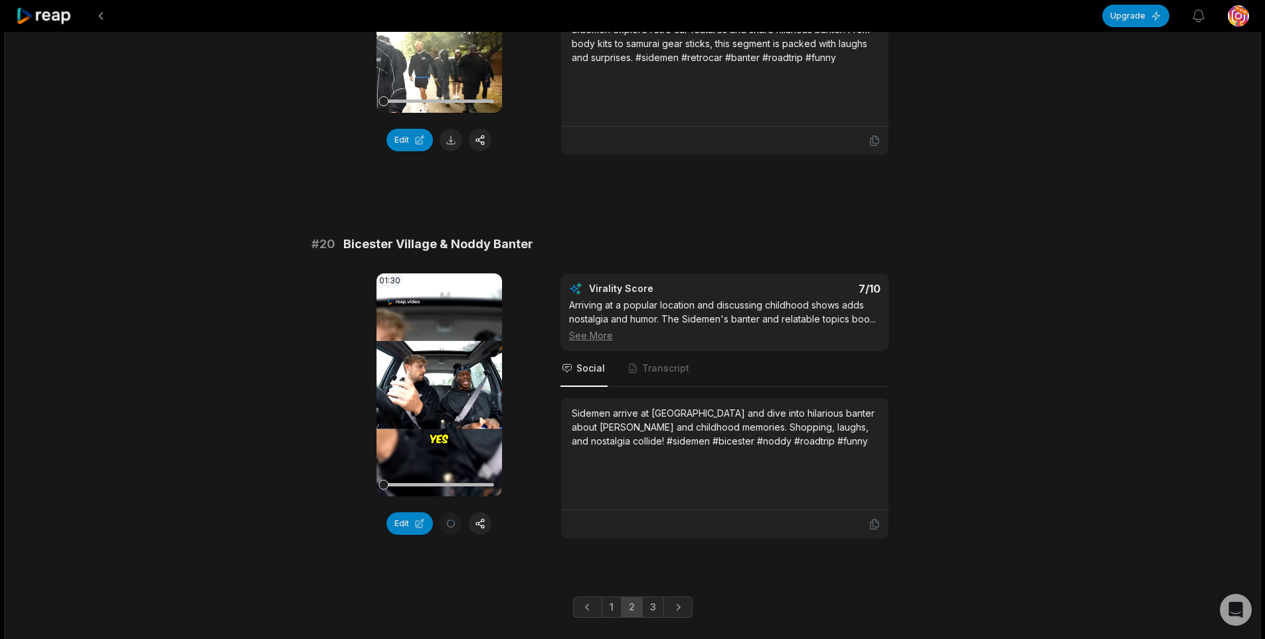
scroll to position [3465, 0]
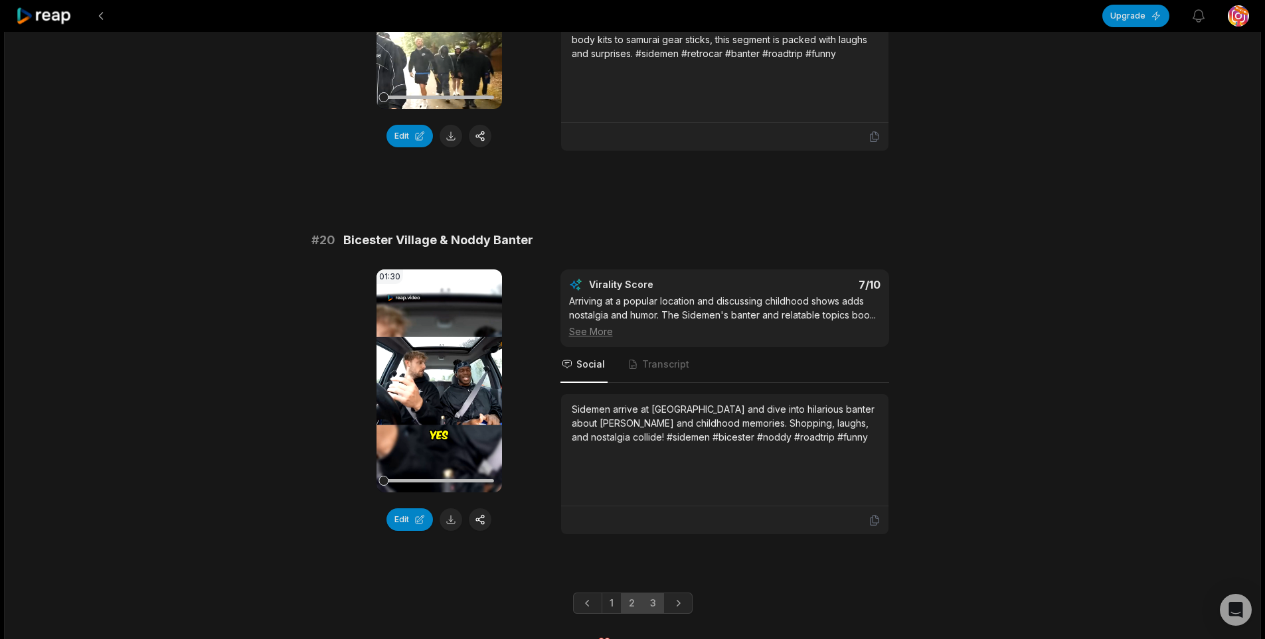
click at [649, 593] on link "3" at bounding box center [653, 603] width 22 height 21
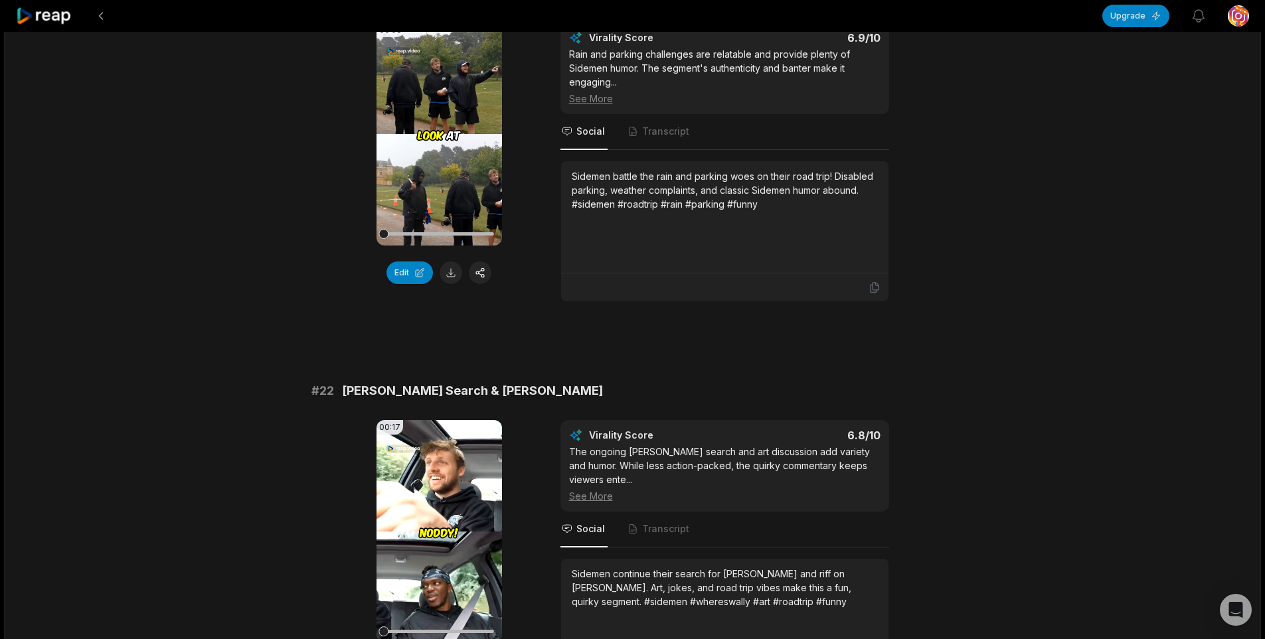
scroll to position [266, 0]
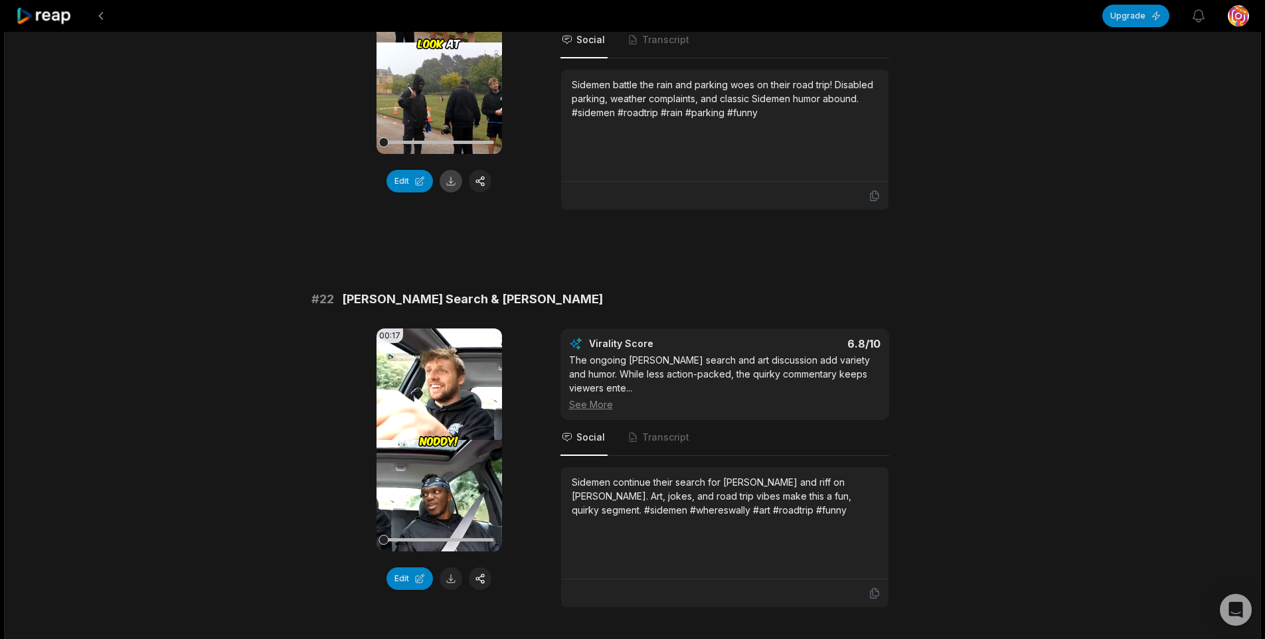
click at [456, 191] on button at bounding box center [451, 181] width 23 height 23
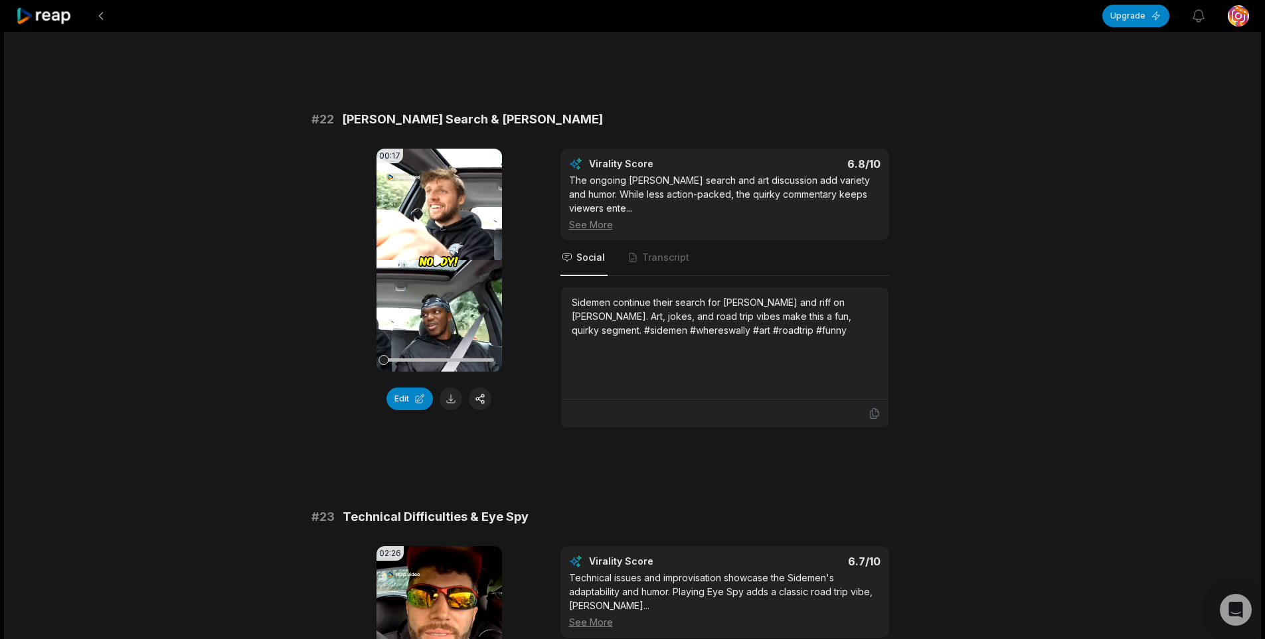
scroll to position [465, 0]
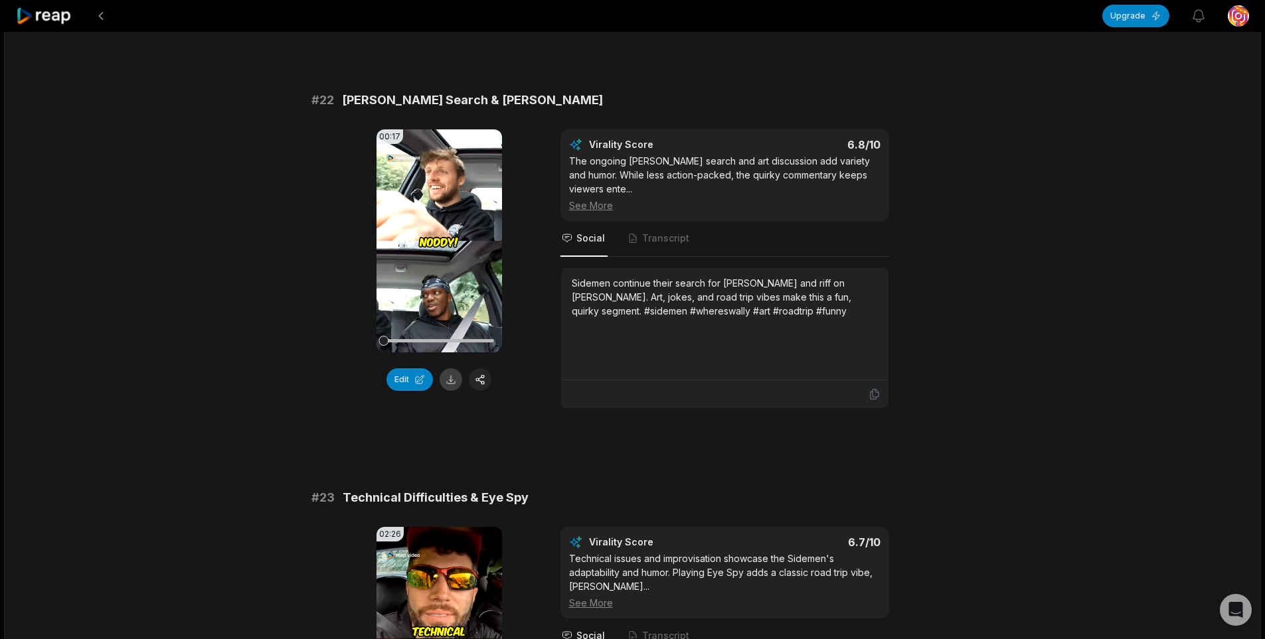
click at [453, 377] on button at bounding box center [451, 380] width 23 height 23
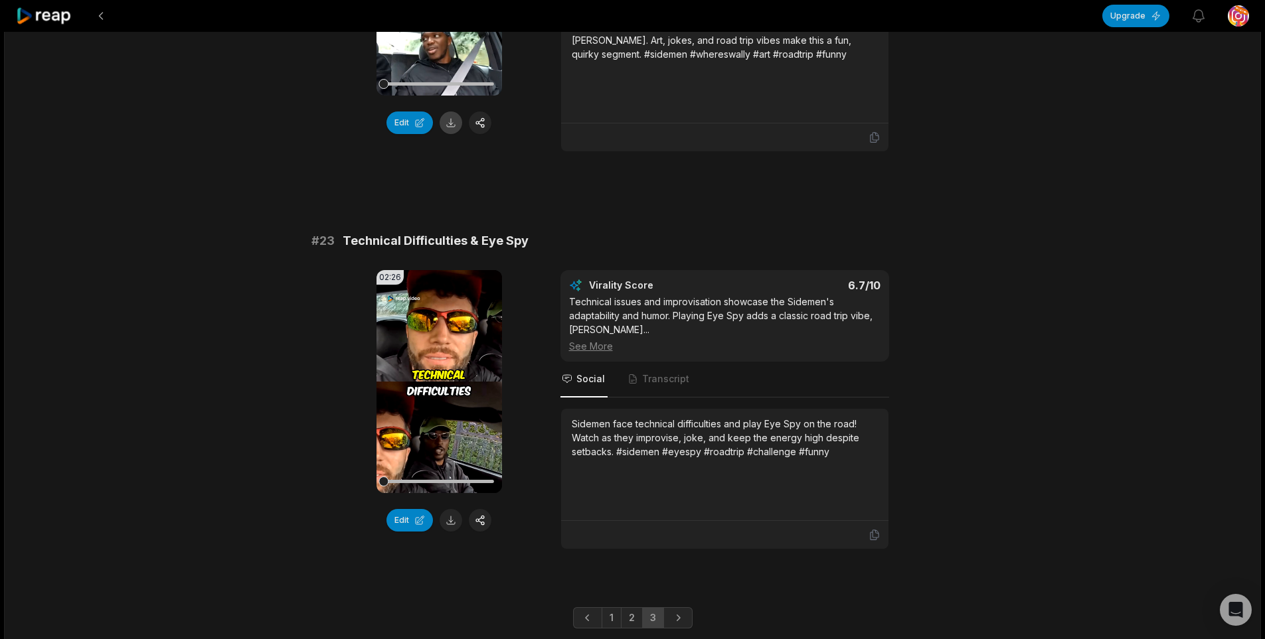
scroll to position [730, 0]
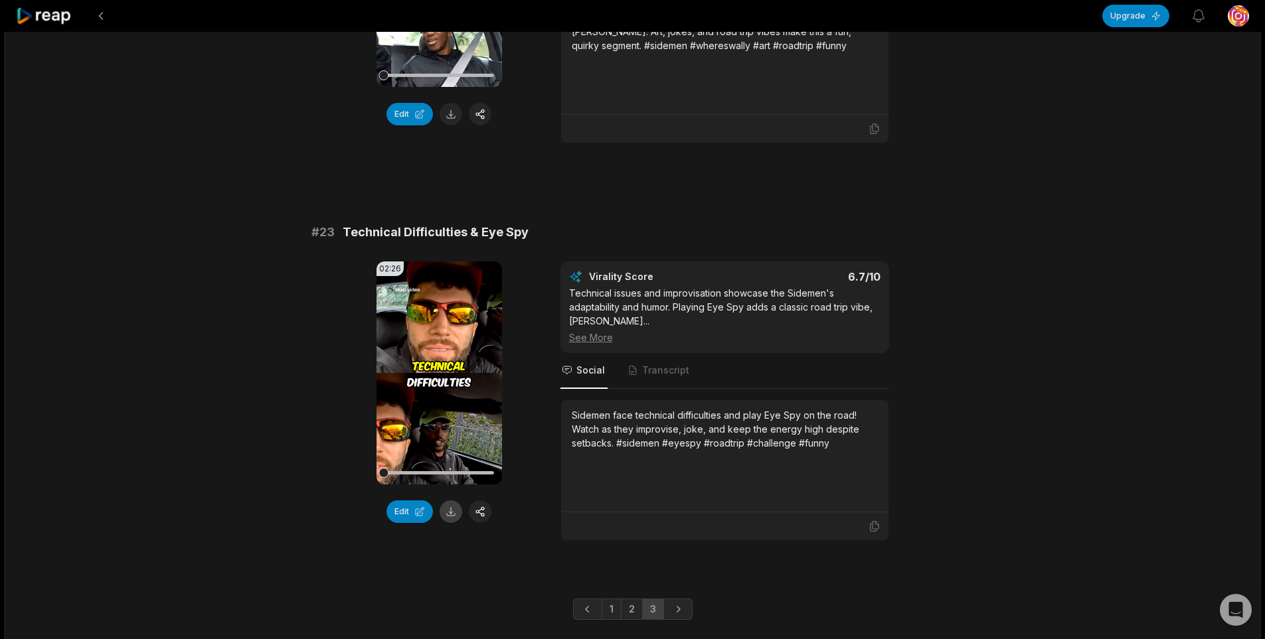
click at [457, 507] on button at bounding box center [451, 512] width 23 height 23
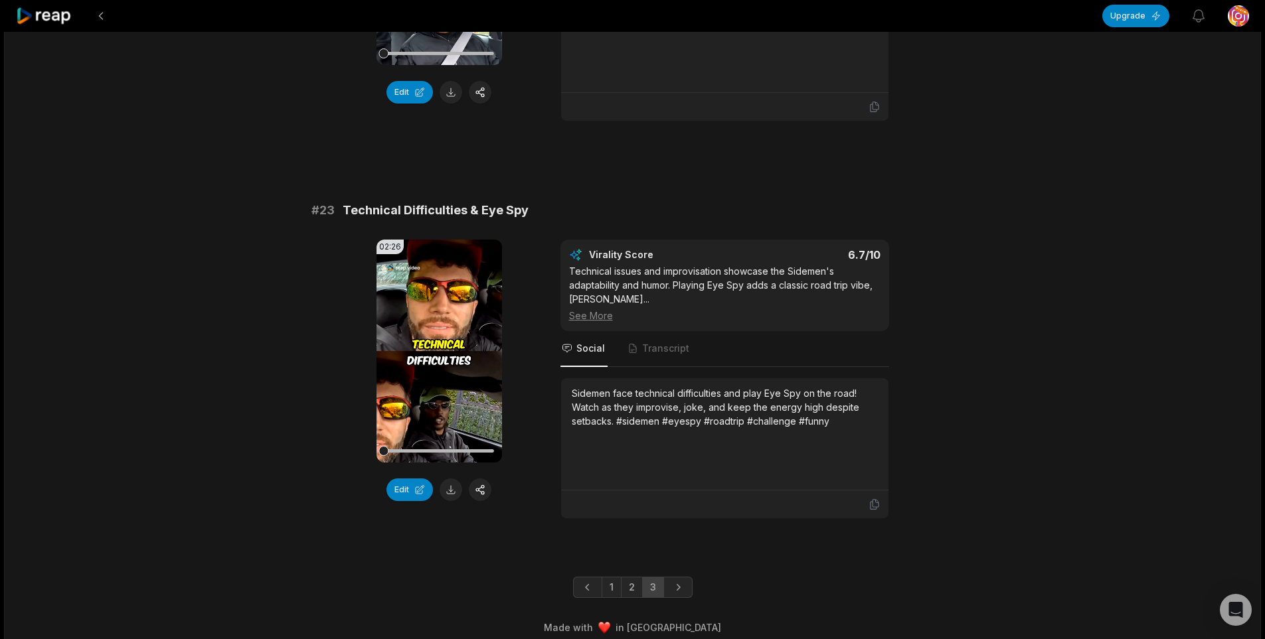
scroll to position [764, 0]
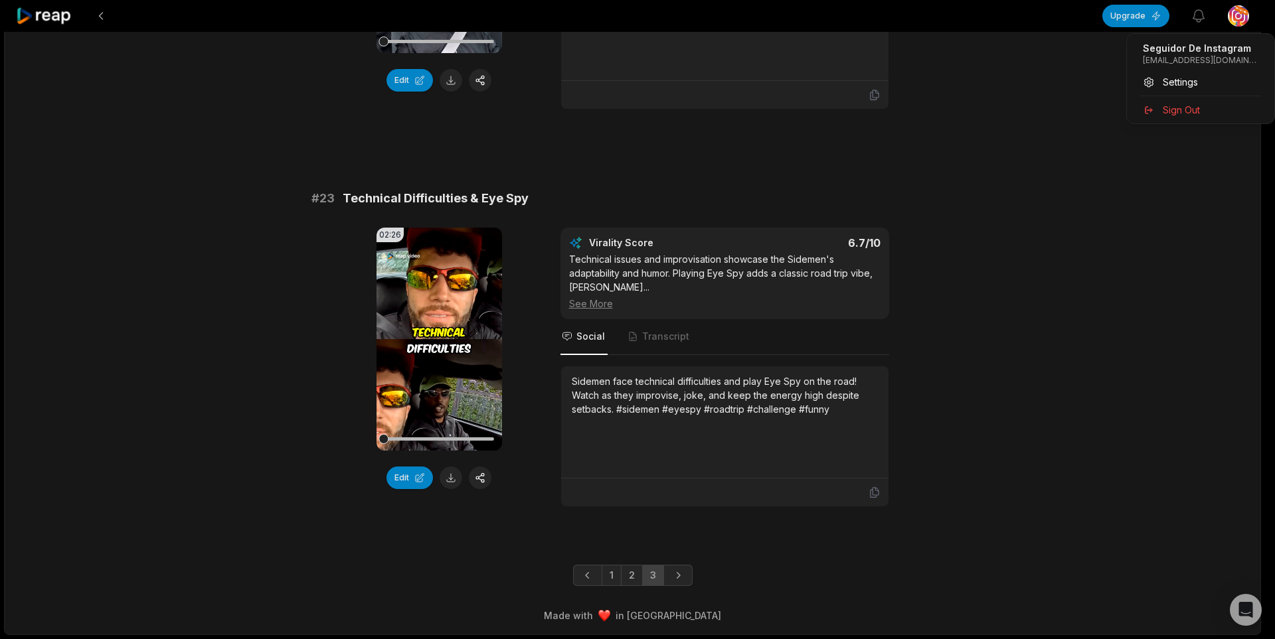
click at [1177, 114] on span "Sign Out" at bounding box center [1181, 110] width 37 height 14
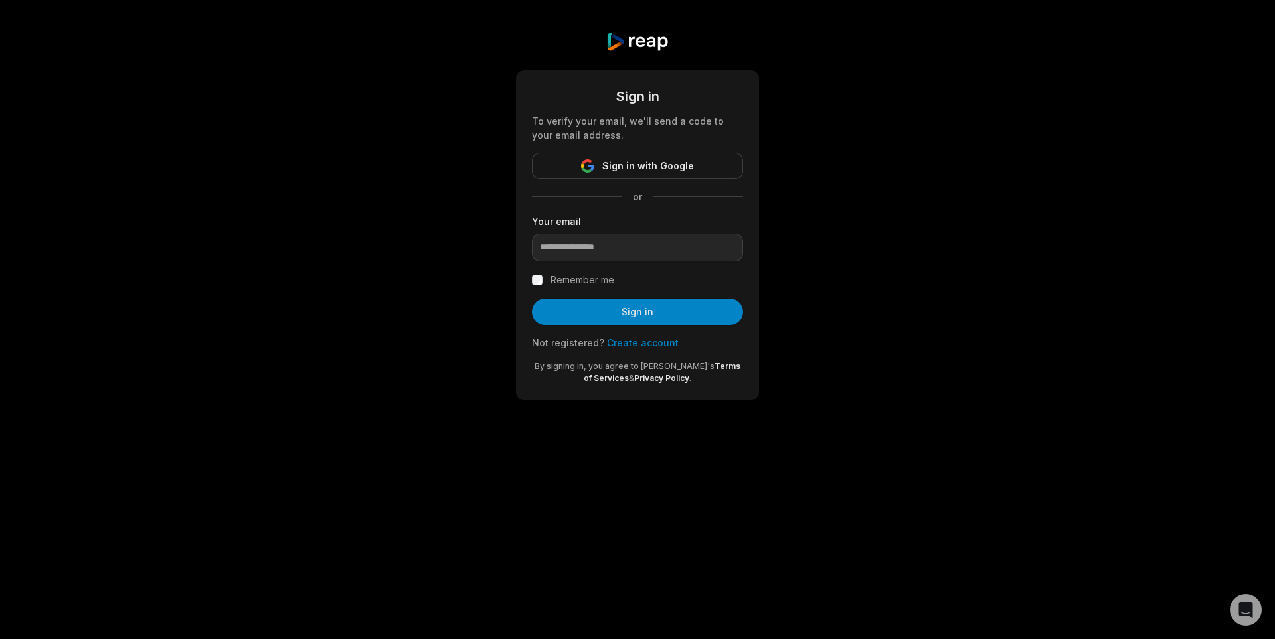
click at [623, 342] on link "Create account" at bounding box center [643, 342] width 72 height 11
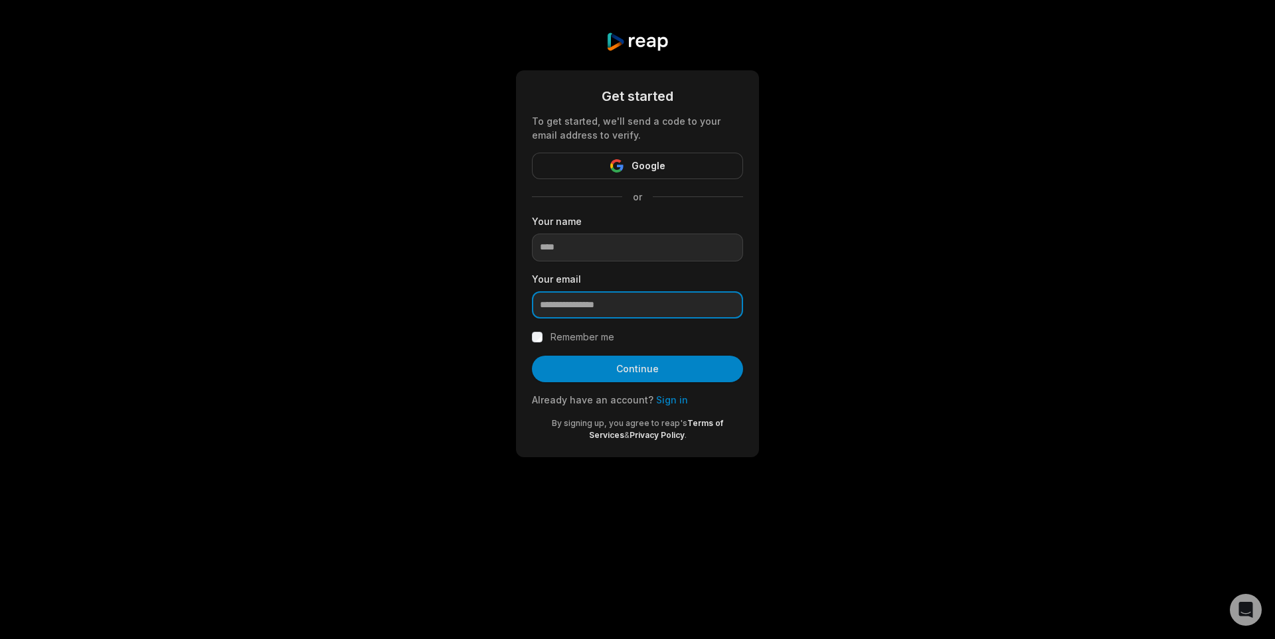
click at [601, 302] on input "email" at bounding box center [637, 305] width 211 height 28
paste input "**********"
type input "**********"
click at [594, 236] on input at bounding box center [637, 248] width 211 height 28
type input "*****"
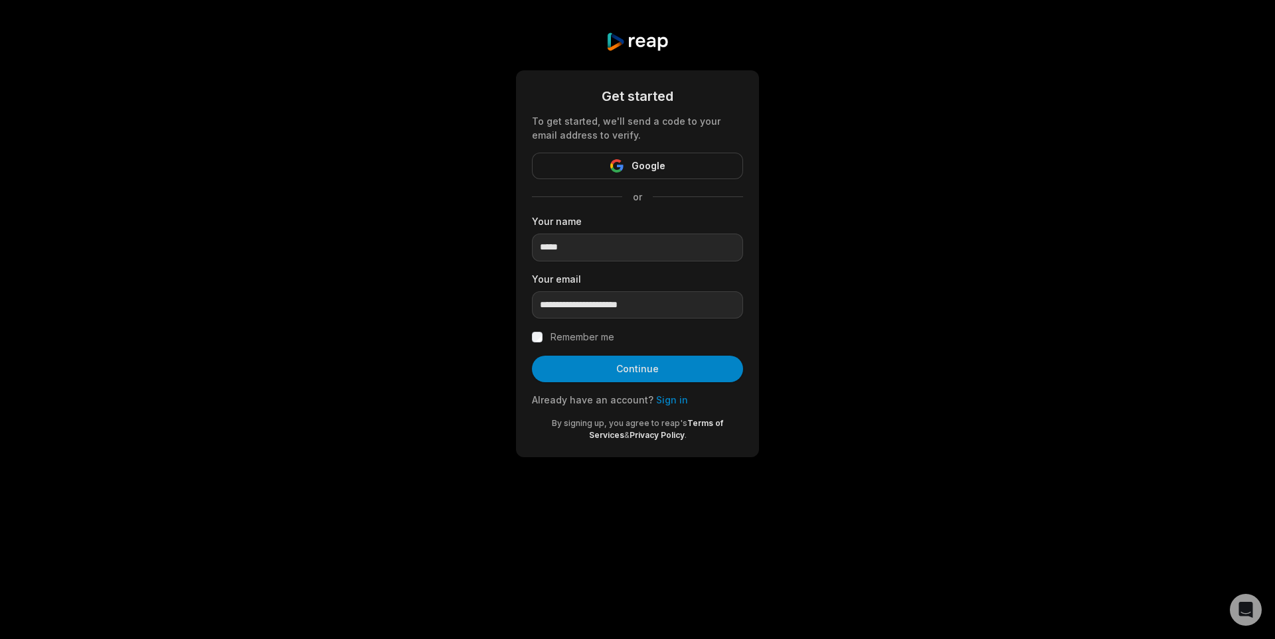
click at [581, 328] on form "**********" at bounding box center [637, 263] width 211 height 355
click at [577, 336] on label "Remember me" at bounding box center [582, 337] width 64 height 16
click at [578, 358] on button "Continue" at bounding box center [637, 369] width 211 height 27
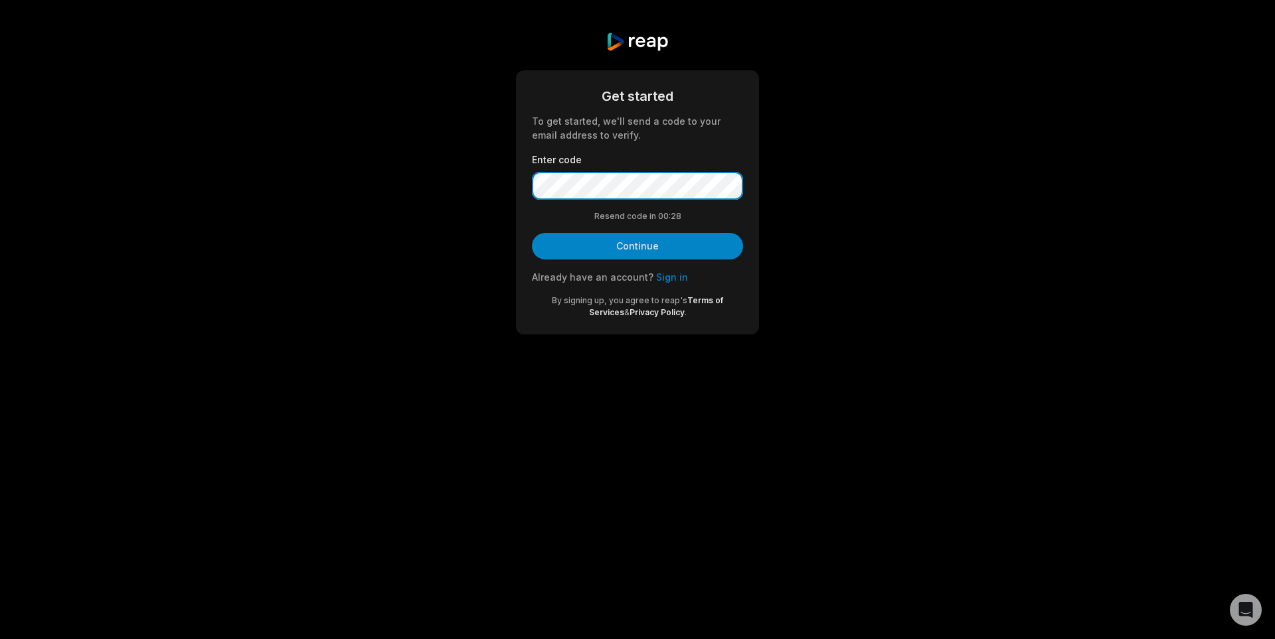
click at [532, 233] on button "Continue" at bounding box center [637, 246] width 211 height 27
